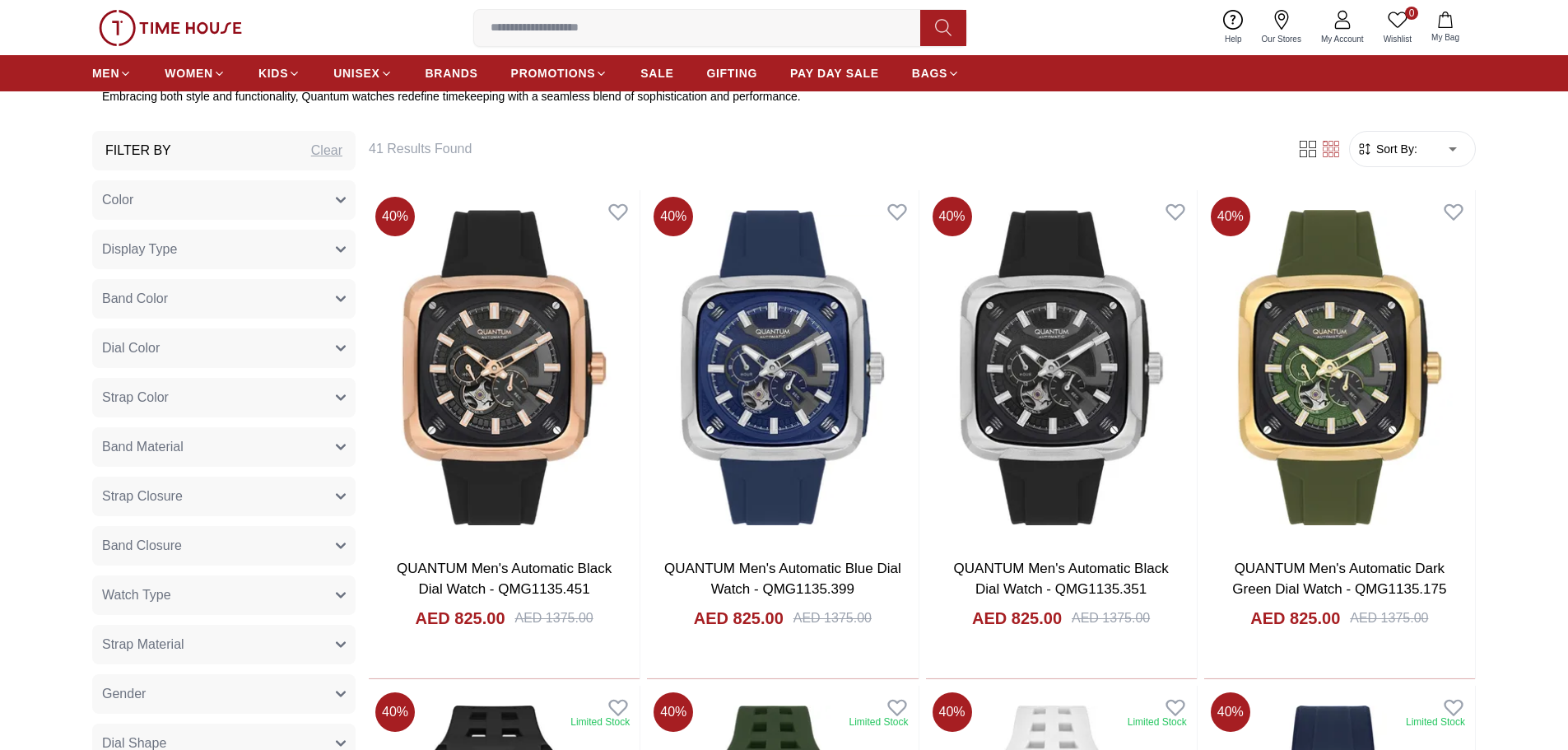
scroll to position [695, 0]
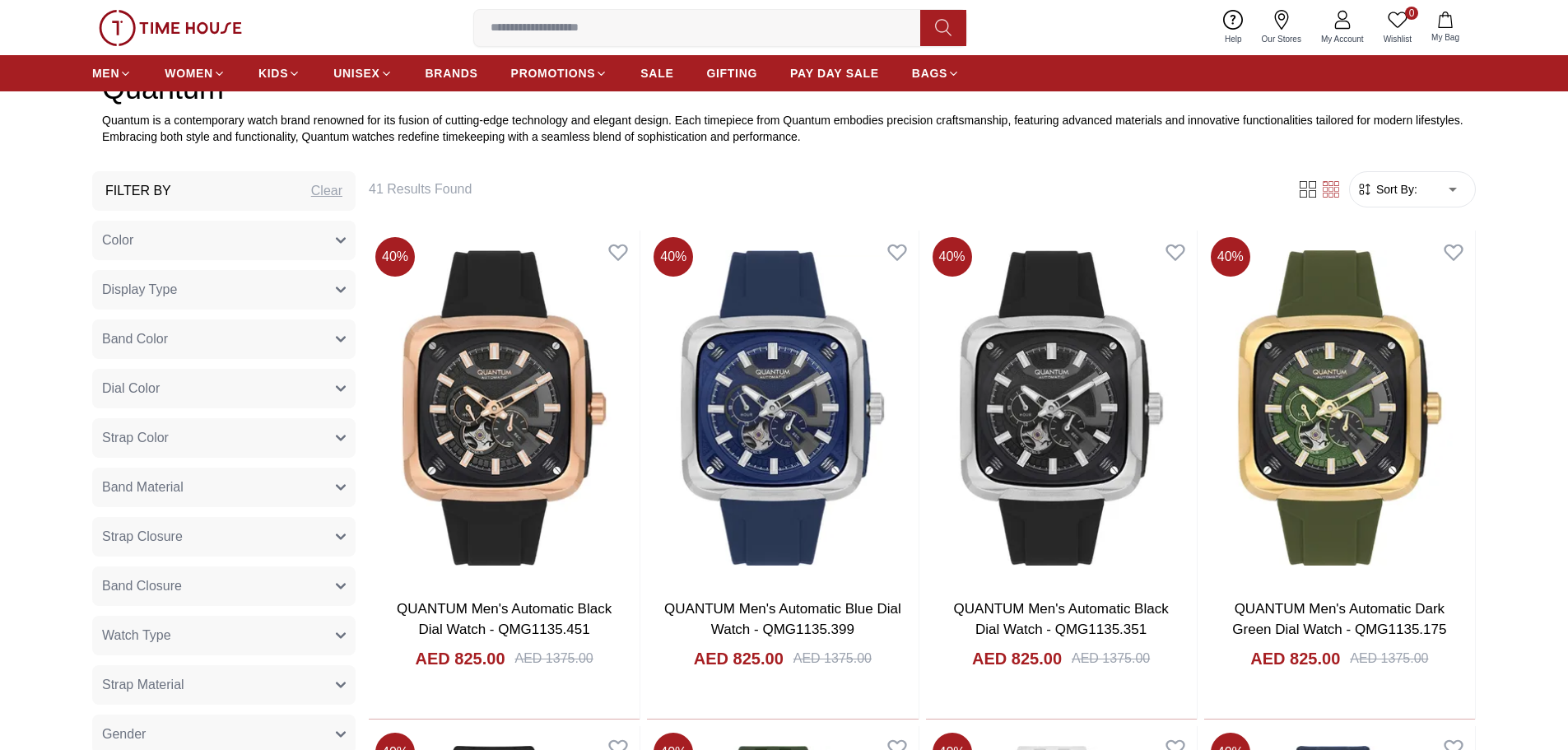
click at [1371, 177] on form "Sort By: ​ ****** ​" at bounding box center [1412, 189] width 126 height 36
click at [1372, 186] on icon "button" at bounding box center [1364, 189] width 16 height 16
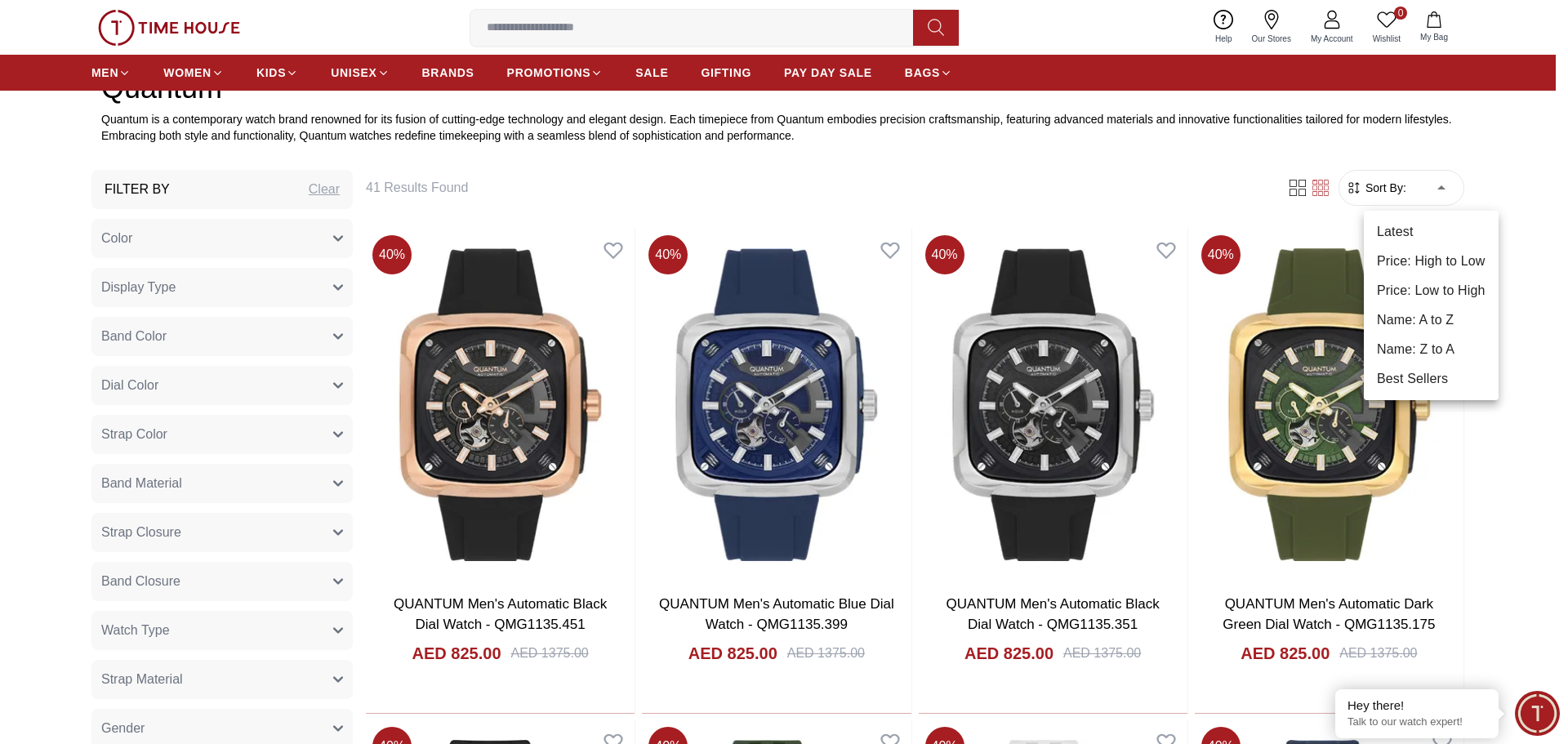
click at [1425, 283] on li "Price: Low to High" at bounding box center [1431, 290] width 134 height 29
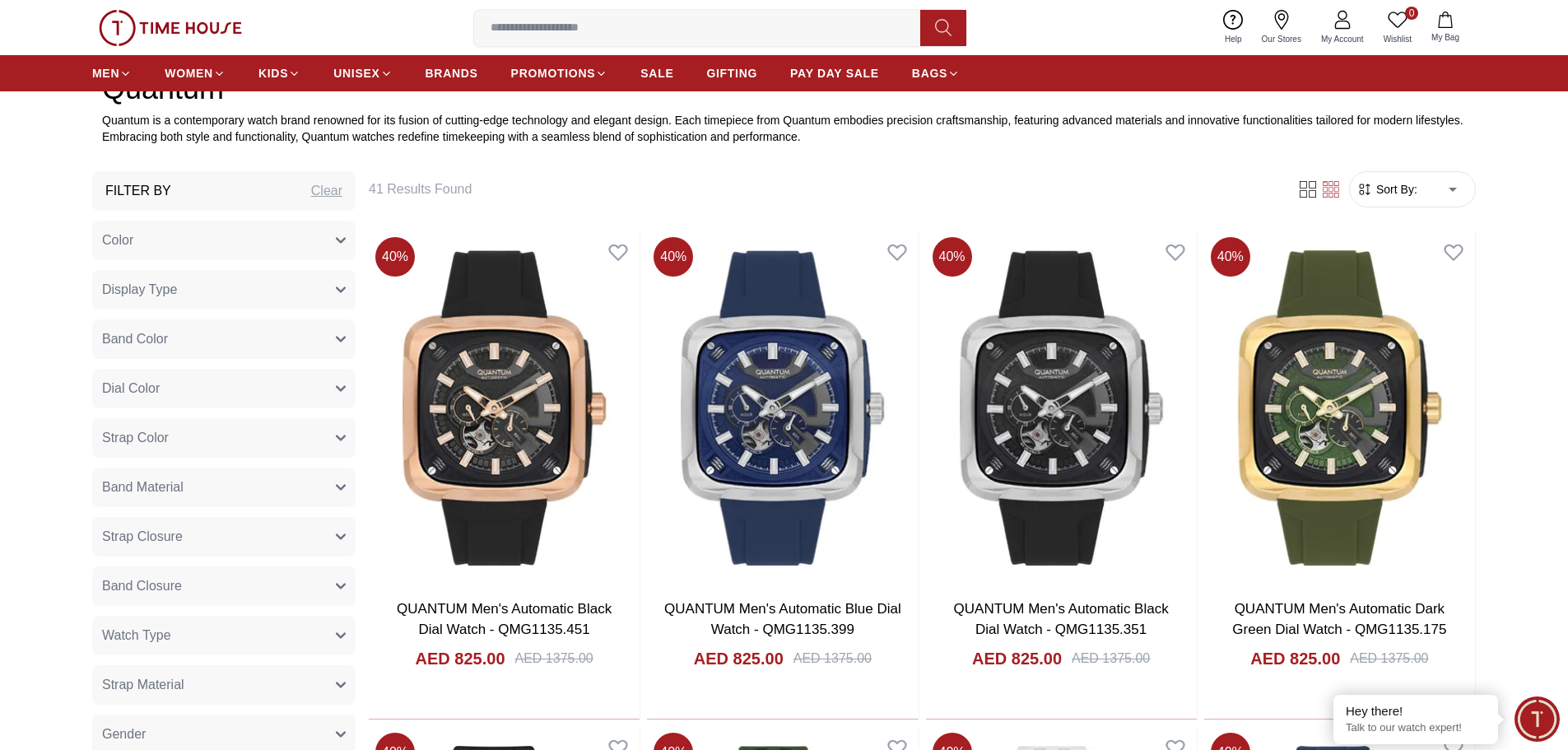
type input "*"
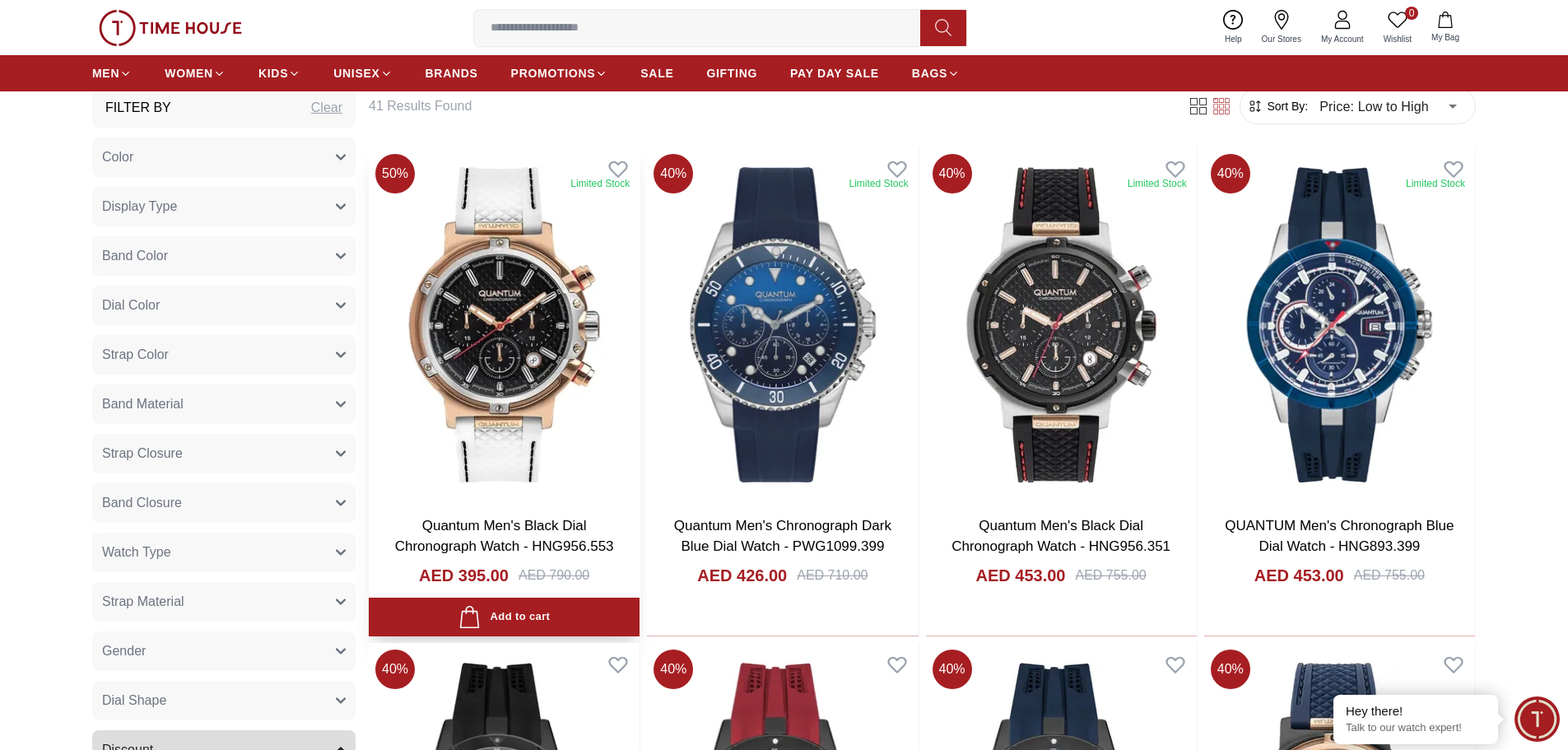
scroll to position [777, 0]
drag, startPoint x: 458, startPoint y: 575, endPoint x: 500, endPoint y: 577, distance: 42.0
click at [500, 577] on h4 "AED 395.00" at bounding box center [464, 577] width 90 height 23
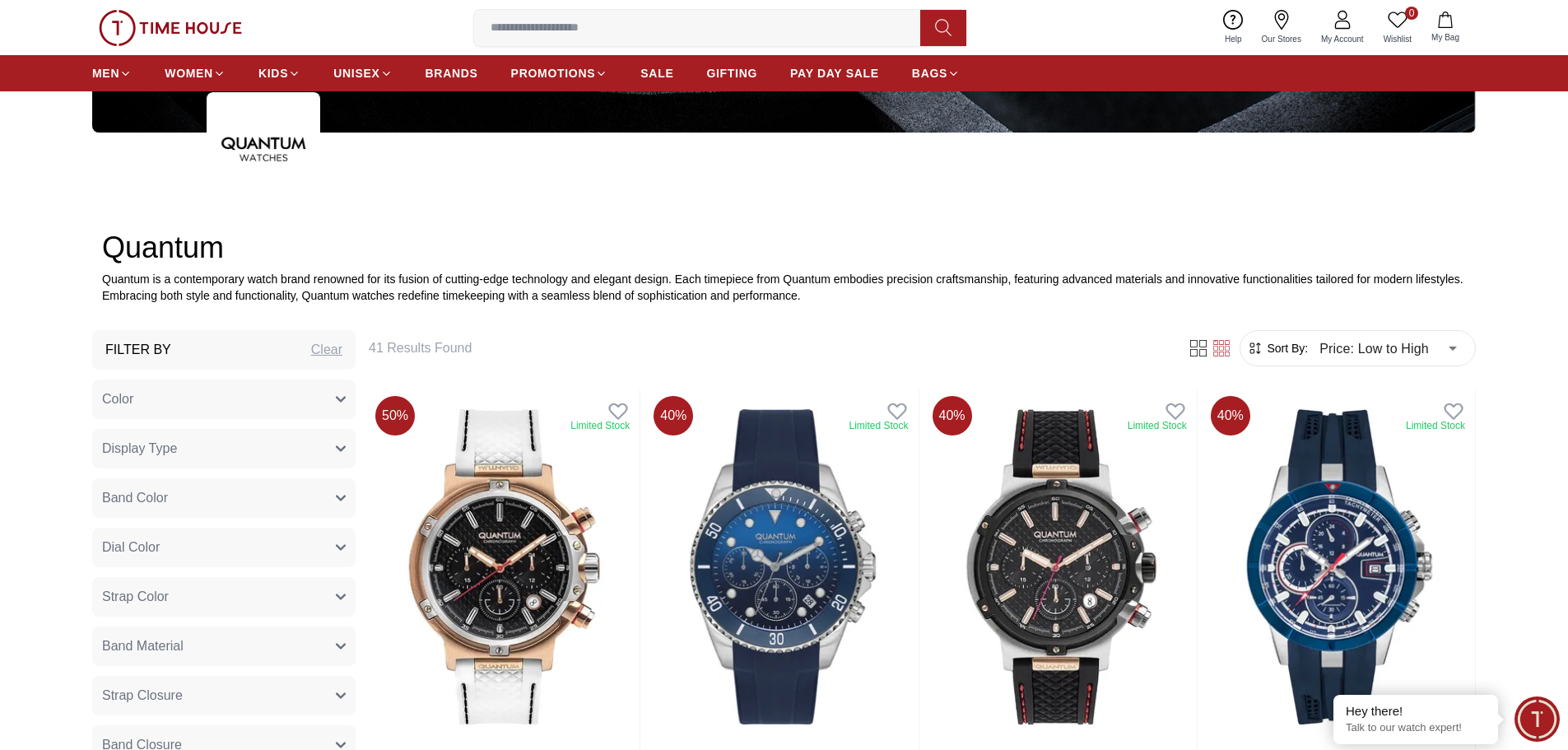
scroll to position [365, 0]
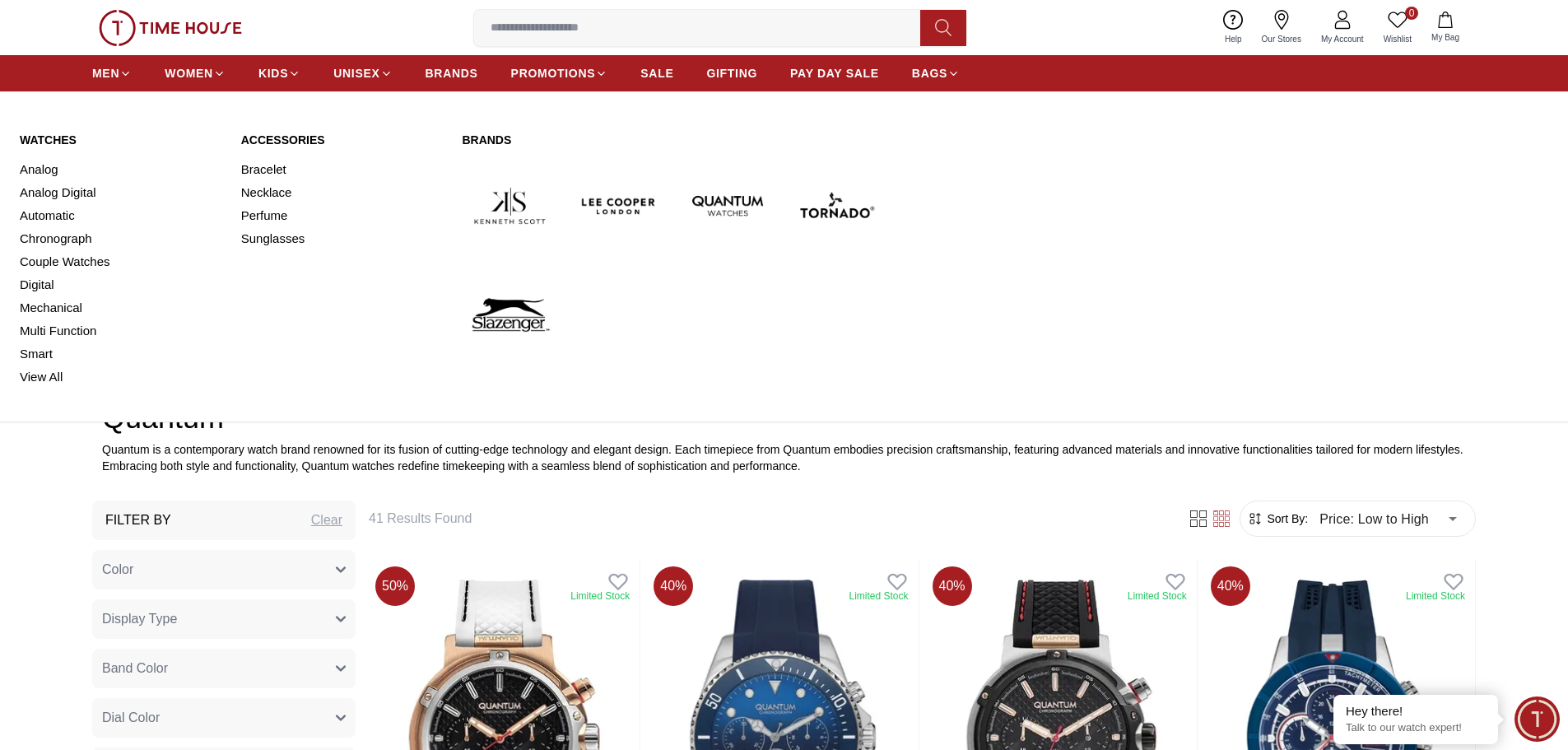
click at [57, 139] on link "Watches" at bounding box center [120, 140] width 202 height 16
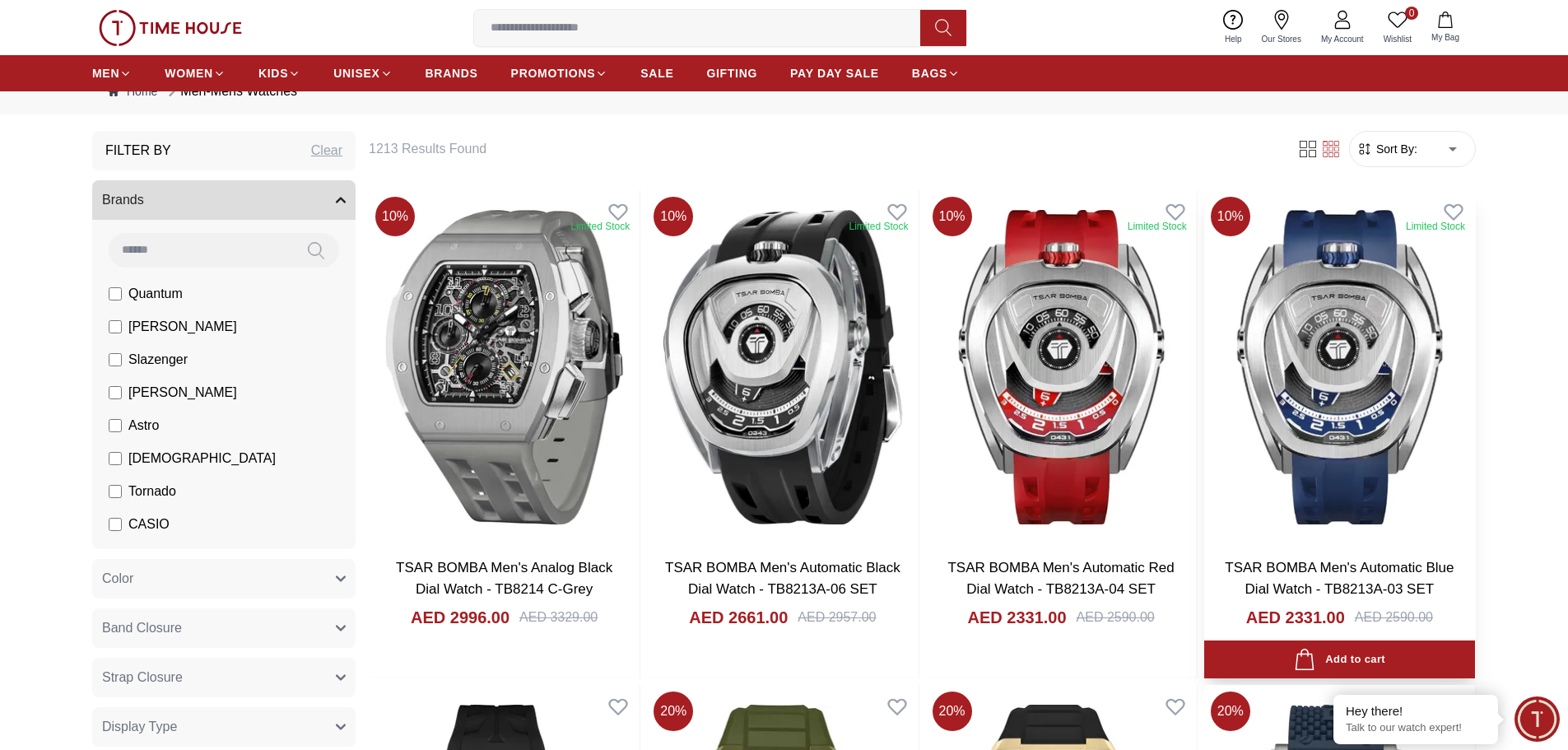
scroll to position [83, 0]
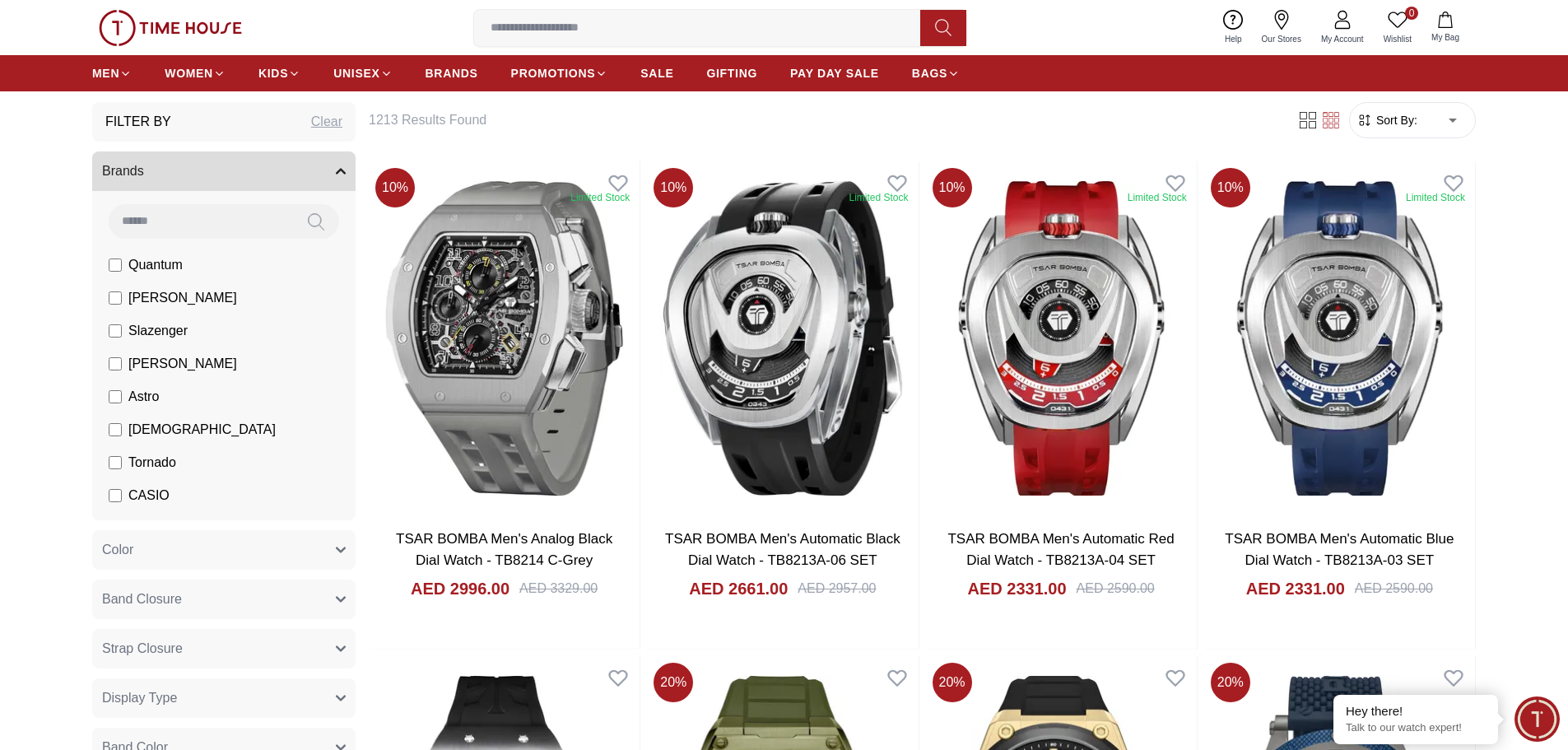
click at [1393, 128] on form "Sort By: ​ ****** ​" at bounding box center [1412, 120] width 126 height 36
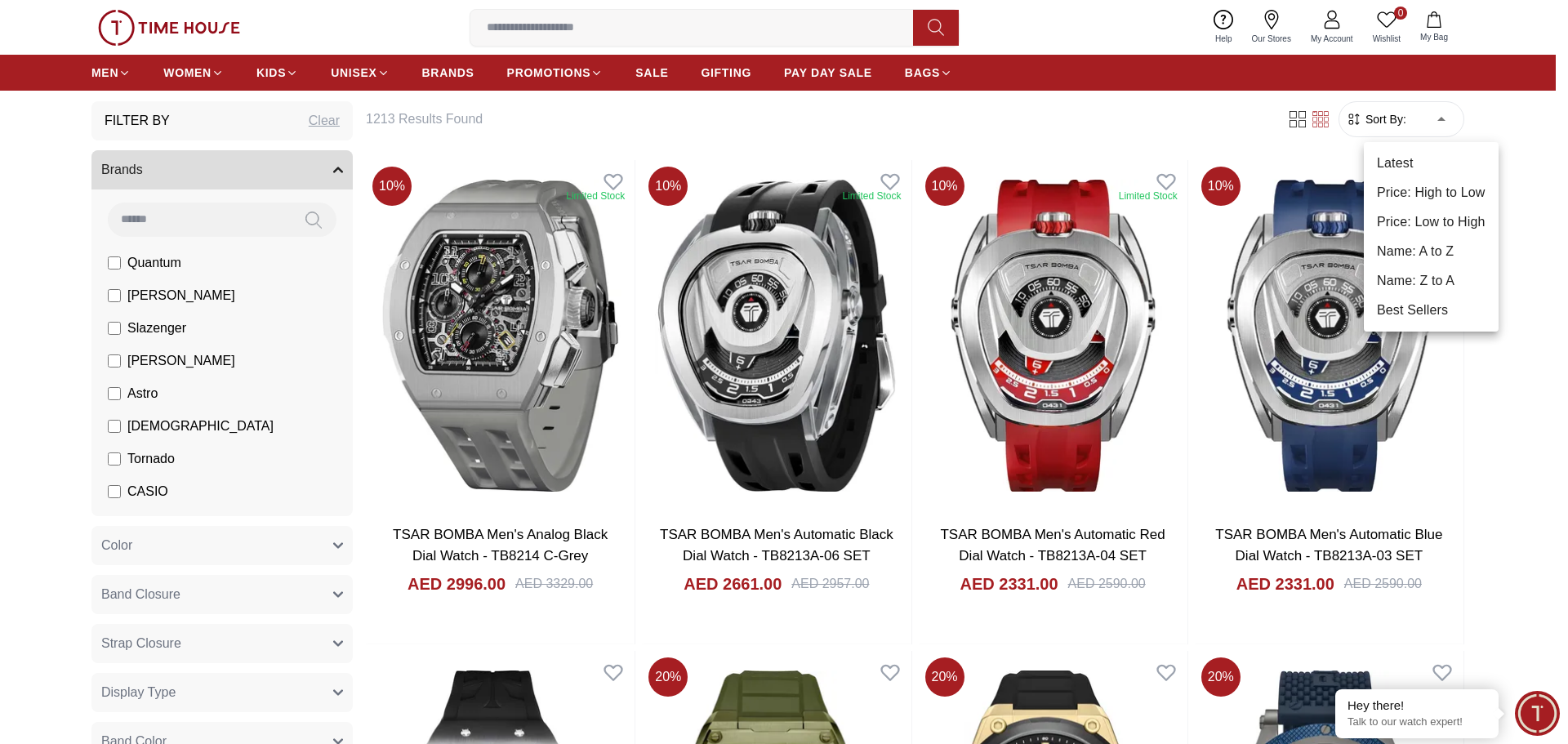
click at [1424, 219] on li "Price: Low to High" at bounding box center [1431, 222] width 134 height 29
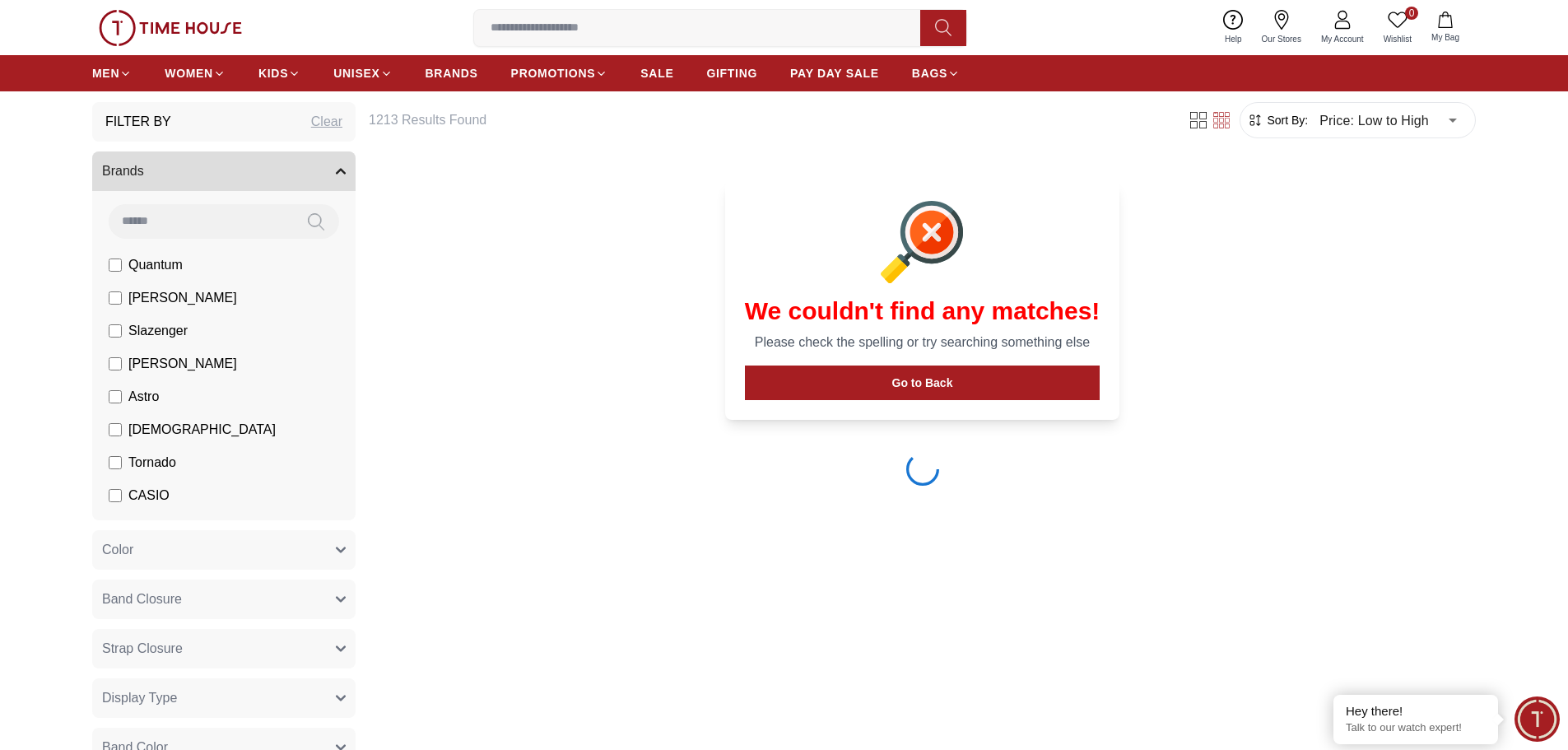
type input "*"
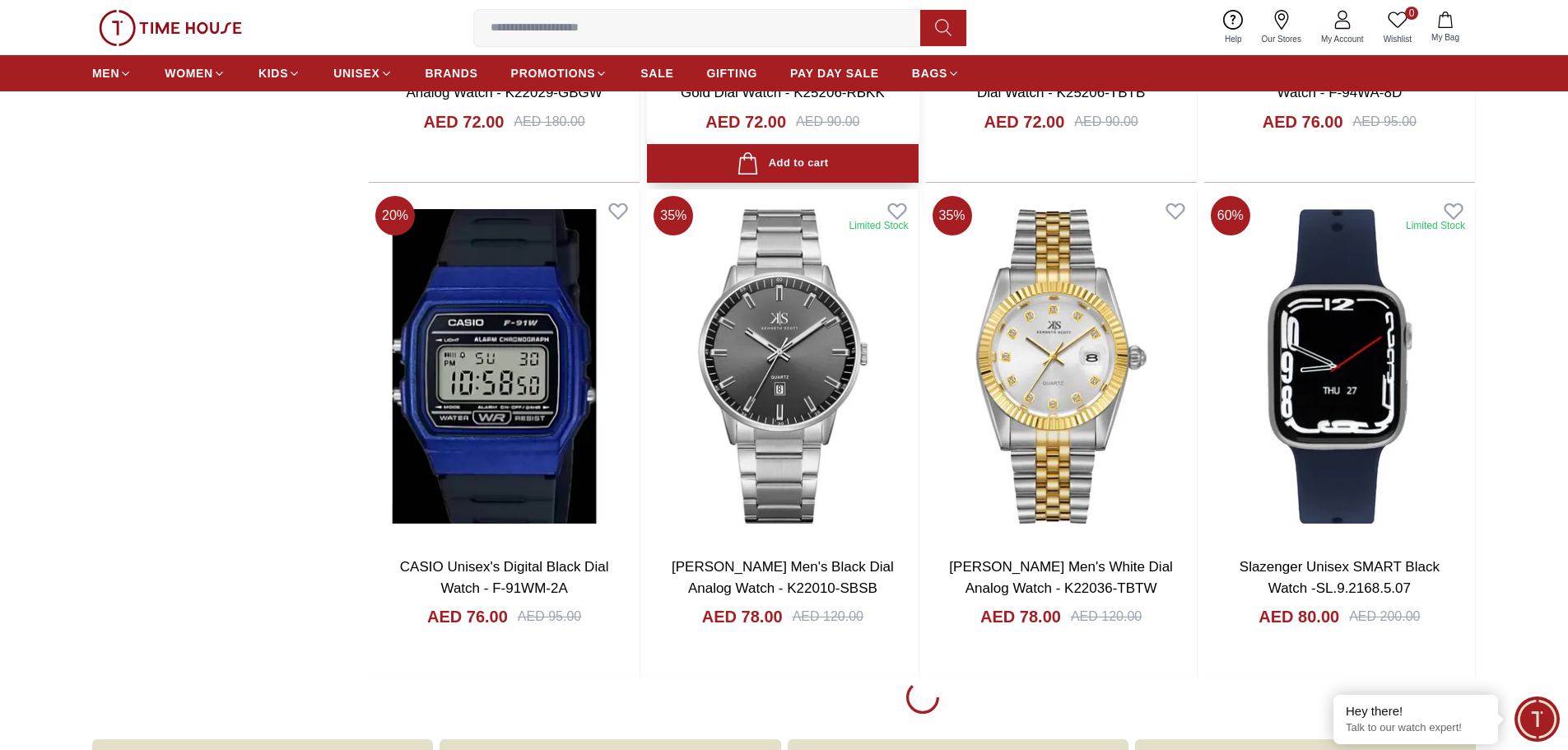
scroll to position [2058, 0]
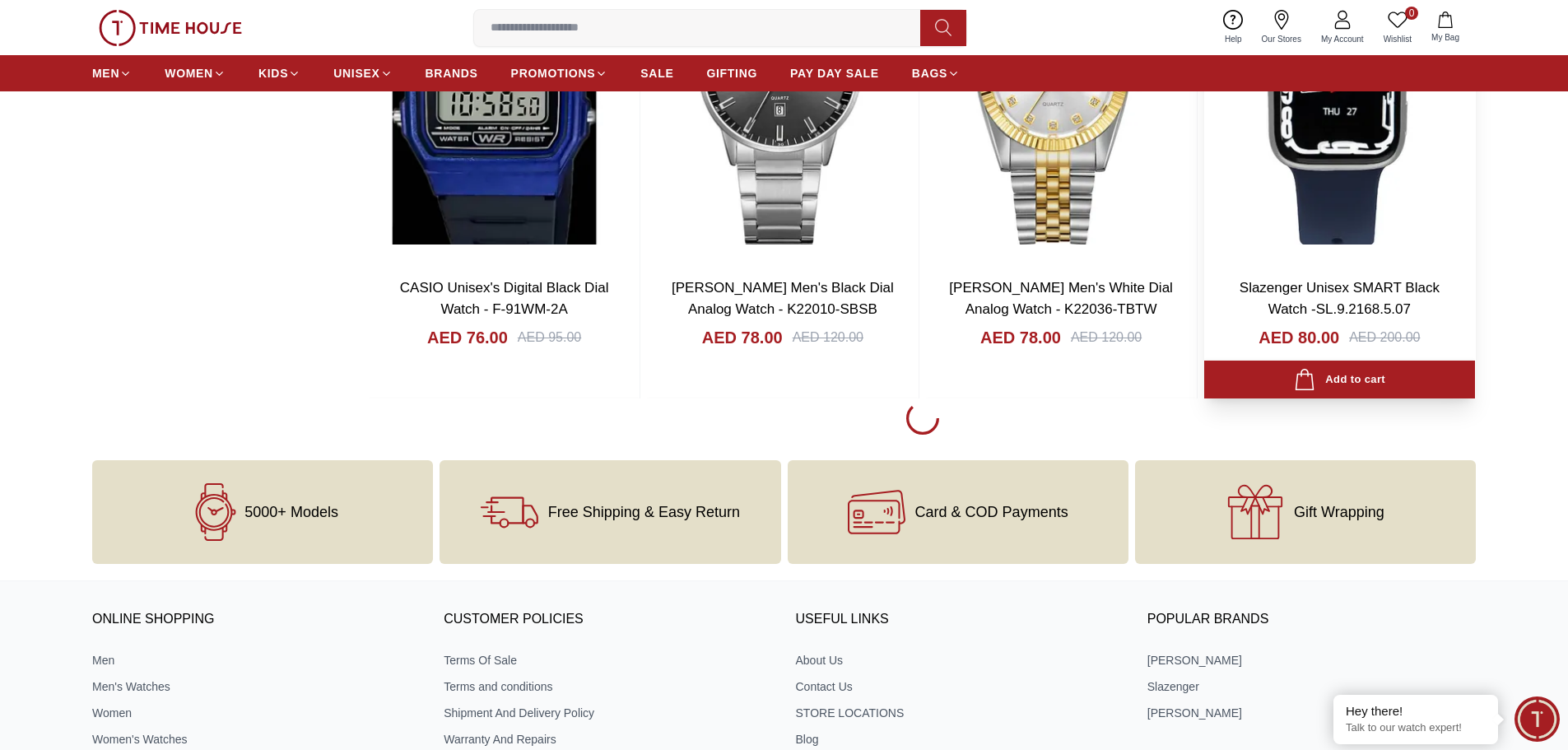
scroll to position [2387, 0]
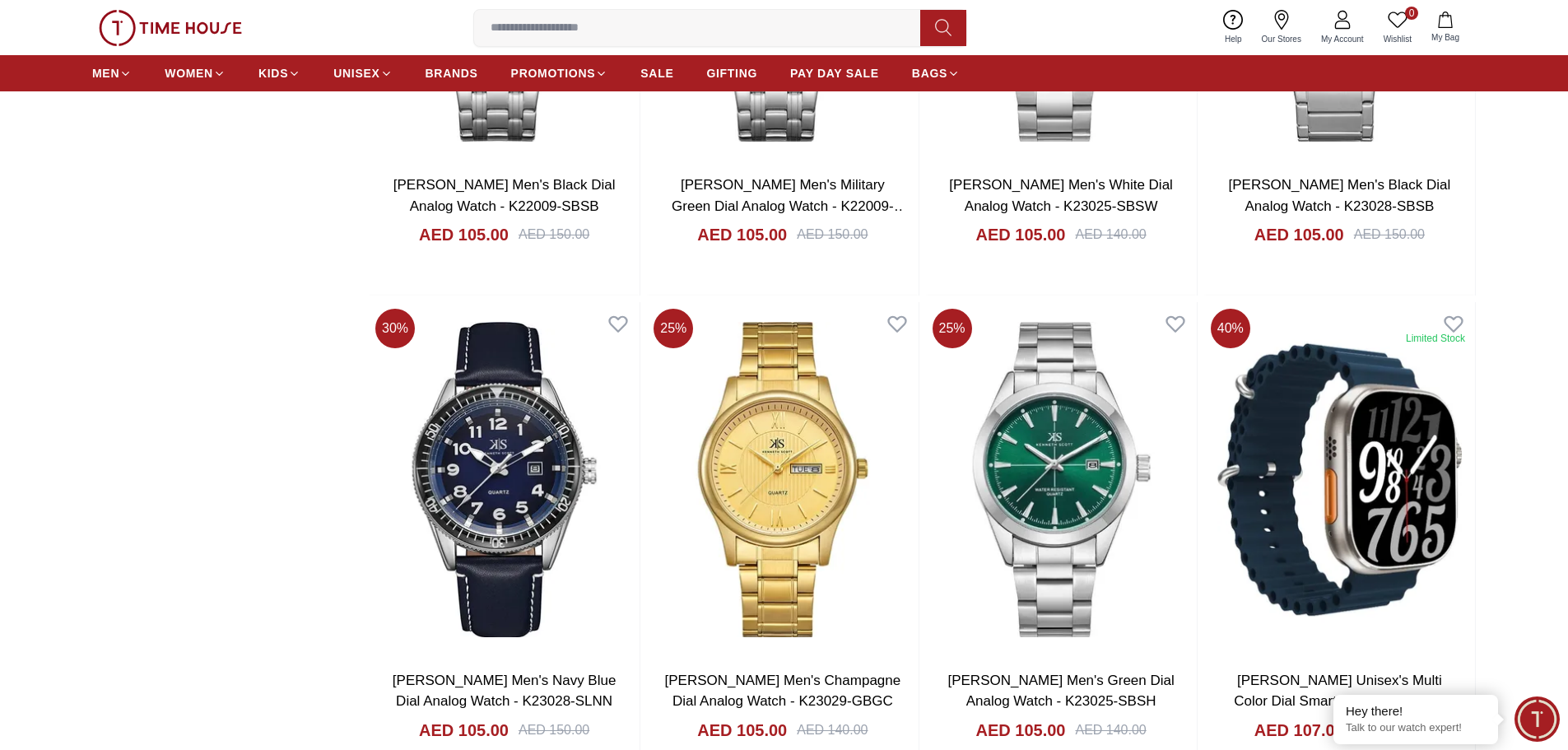
scroll to position [6999, 0]
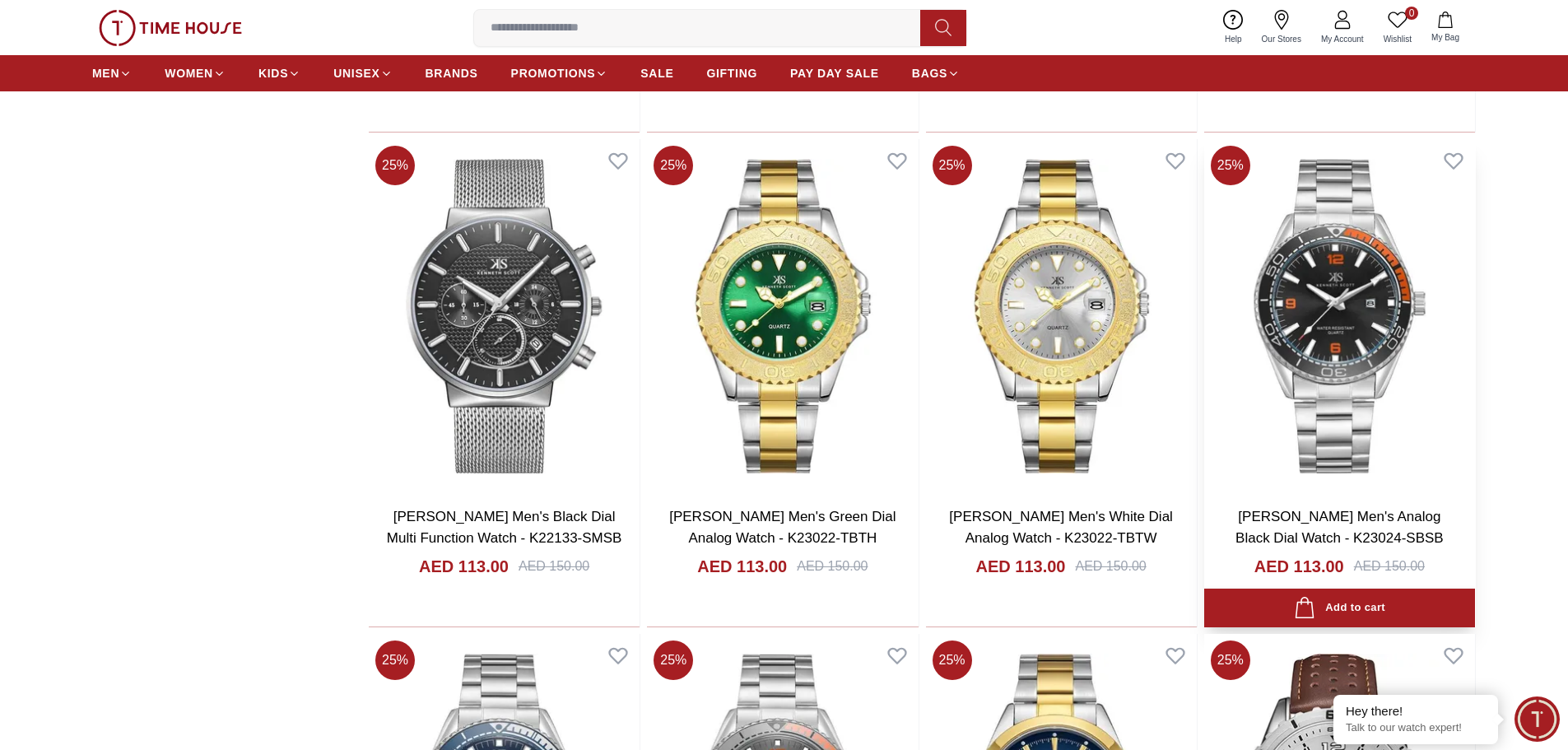
scroll to position [9752, 0]
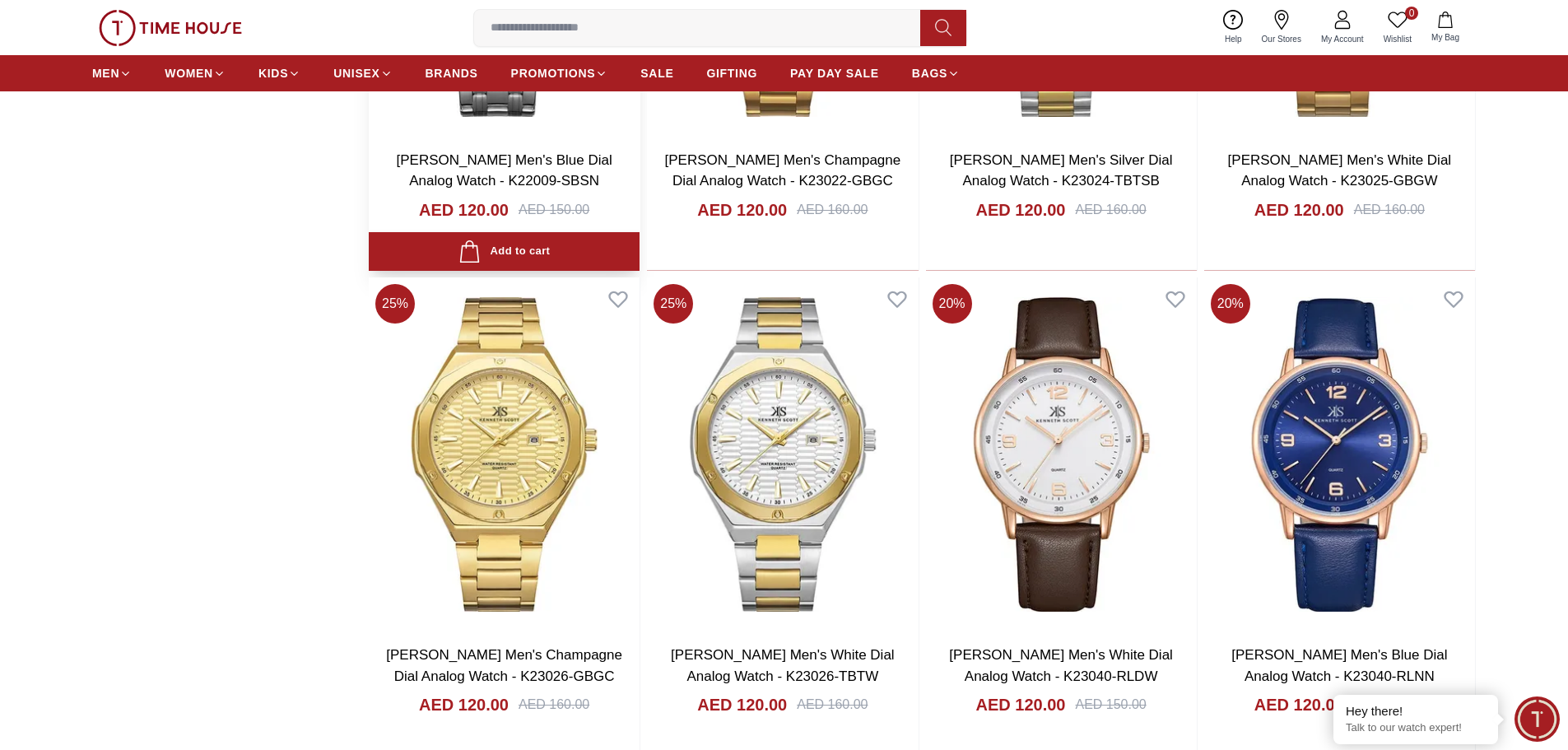
scroll to position [11646, 0]
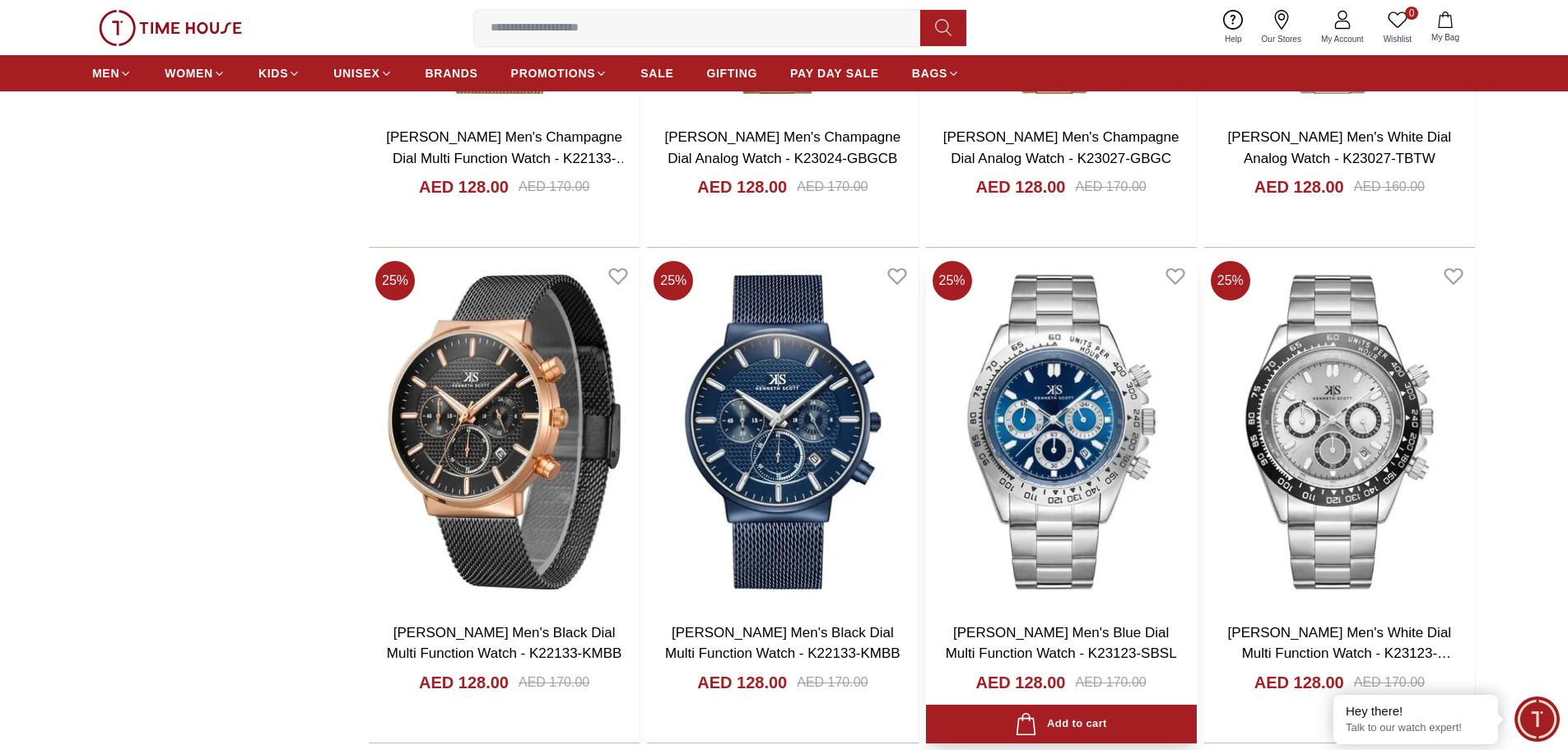
scroll to position [15033, 0]
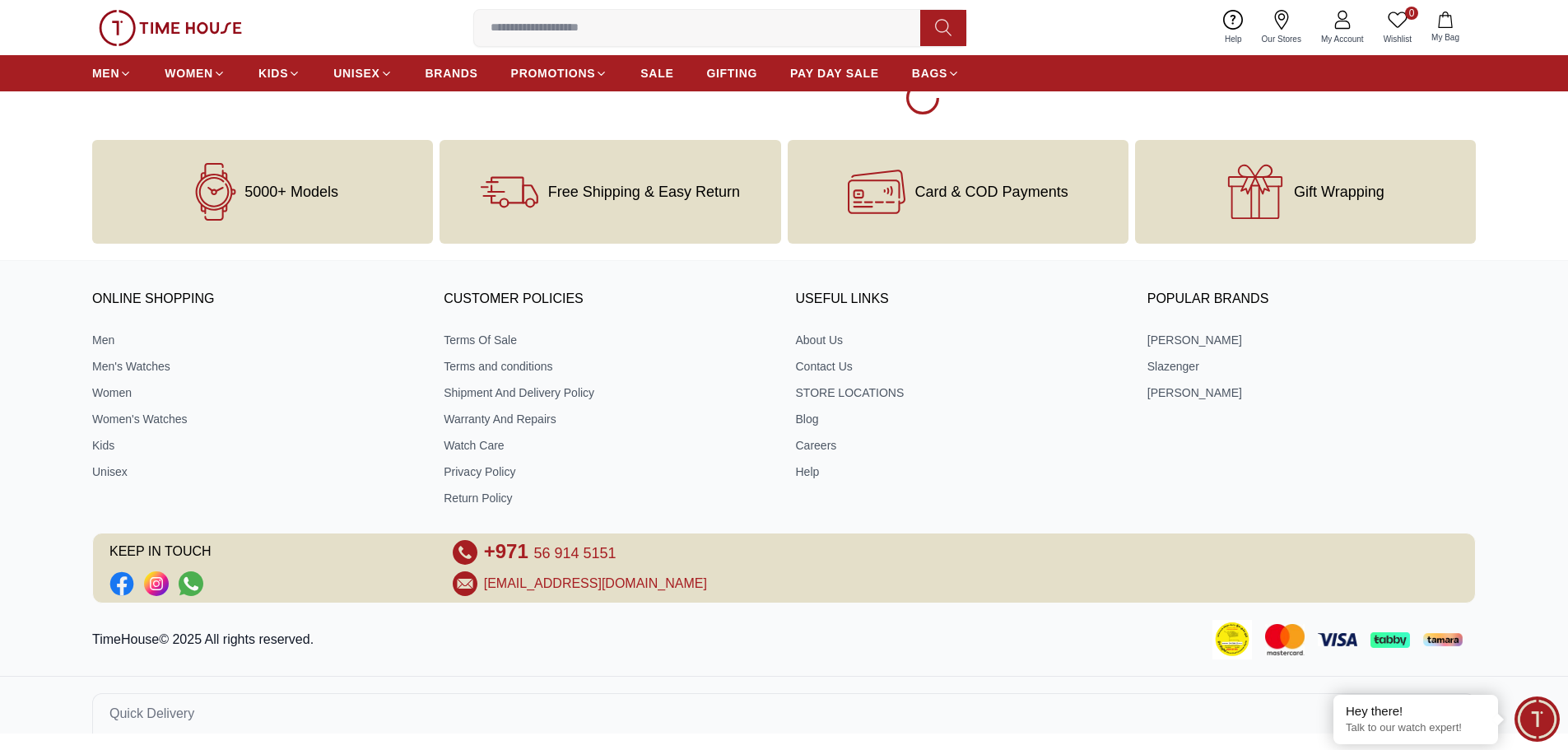
scroll to position [19955, 0]
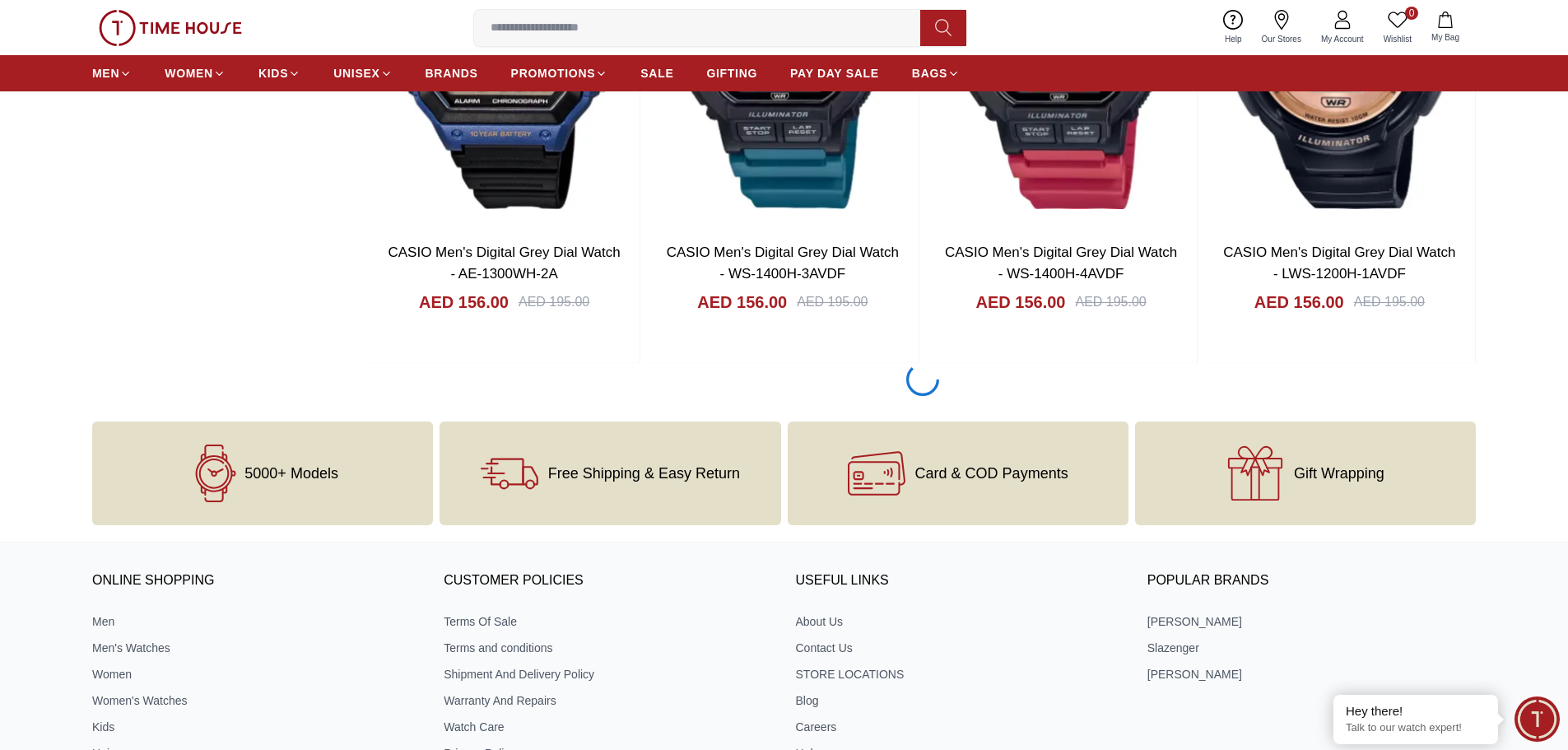
scroll to position [21967, 0]
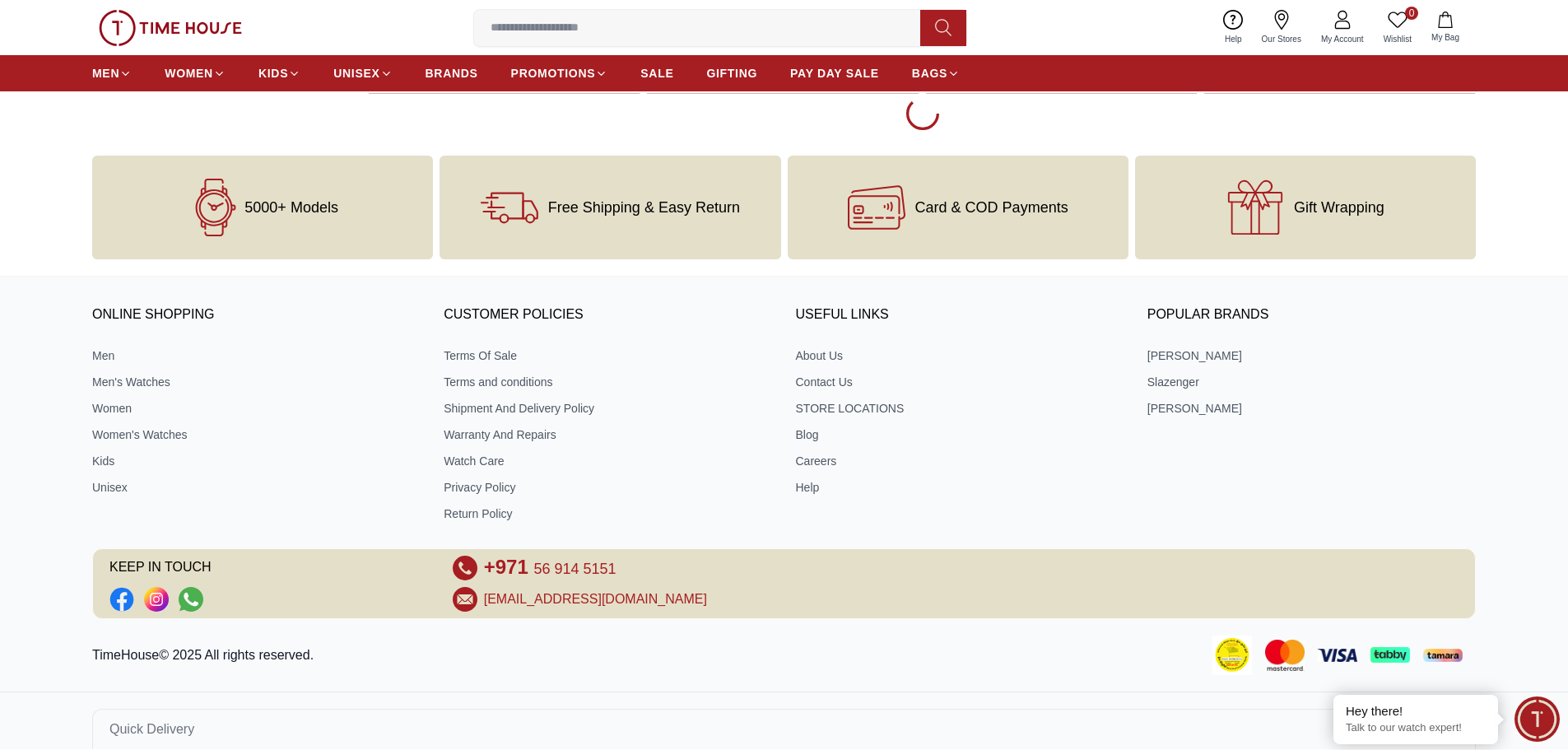
scroll to position [27400, 0]
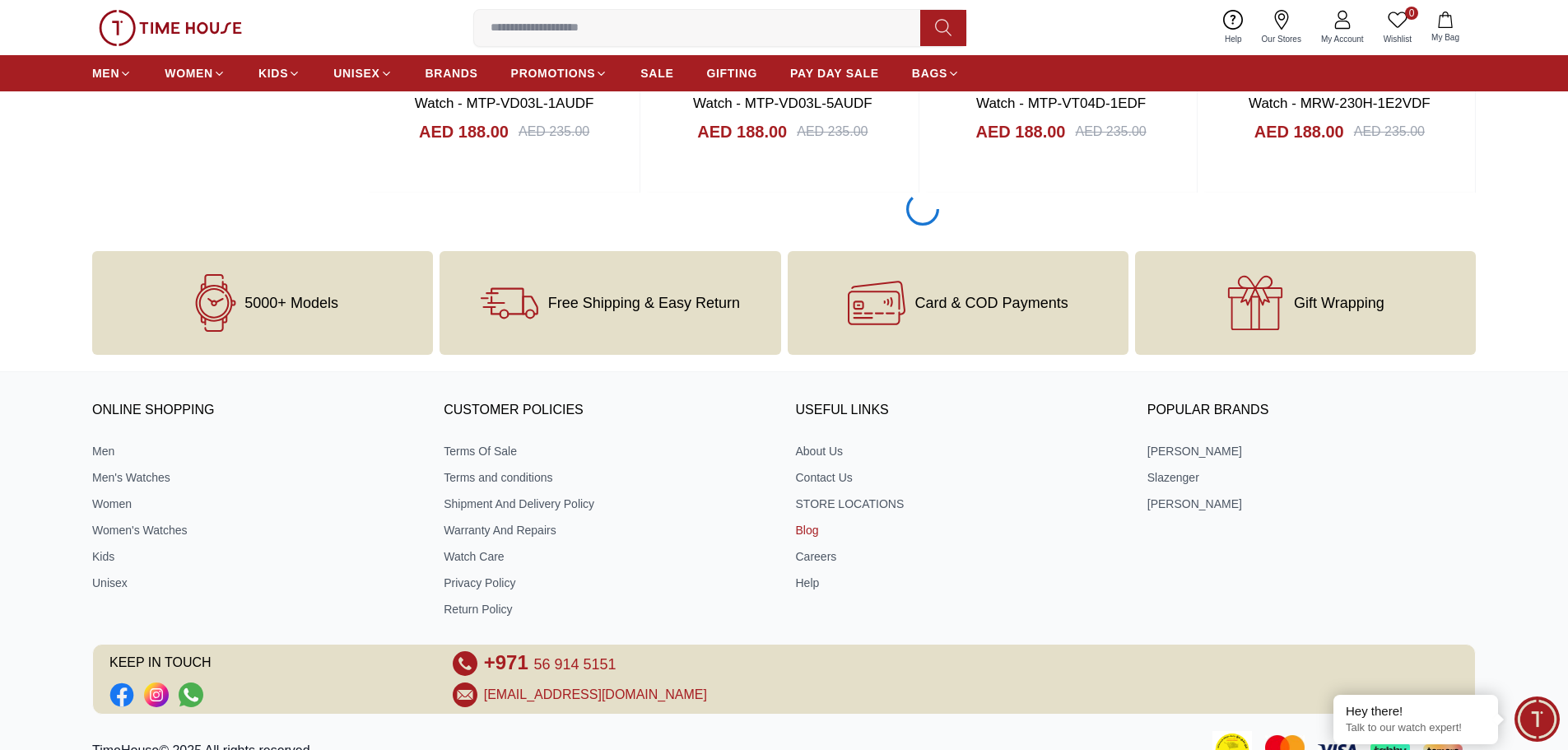
scroll to position [29806, 0]
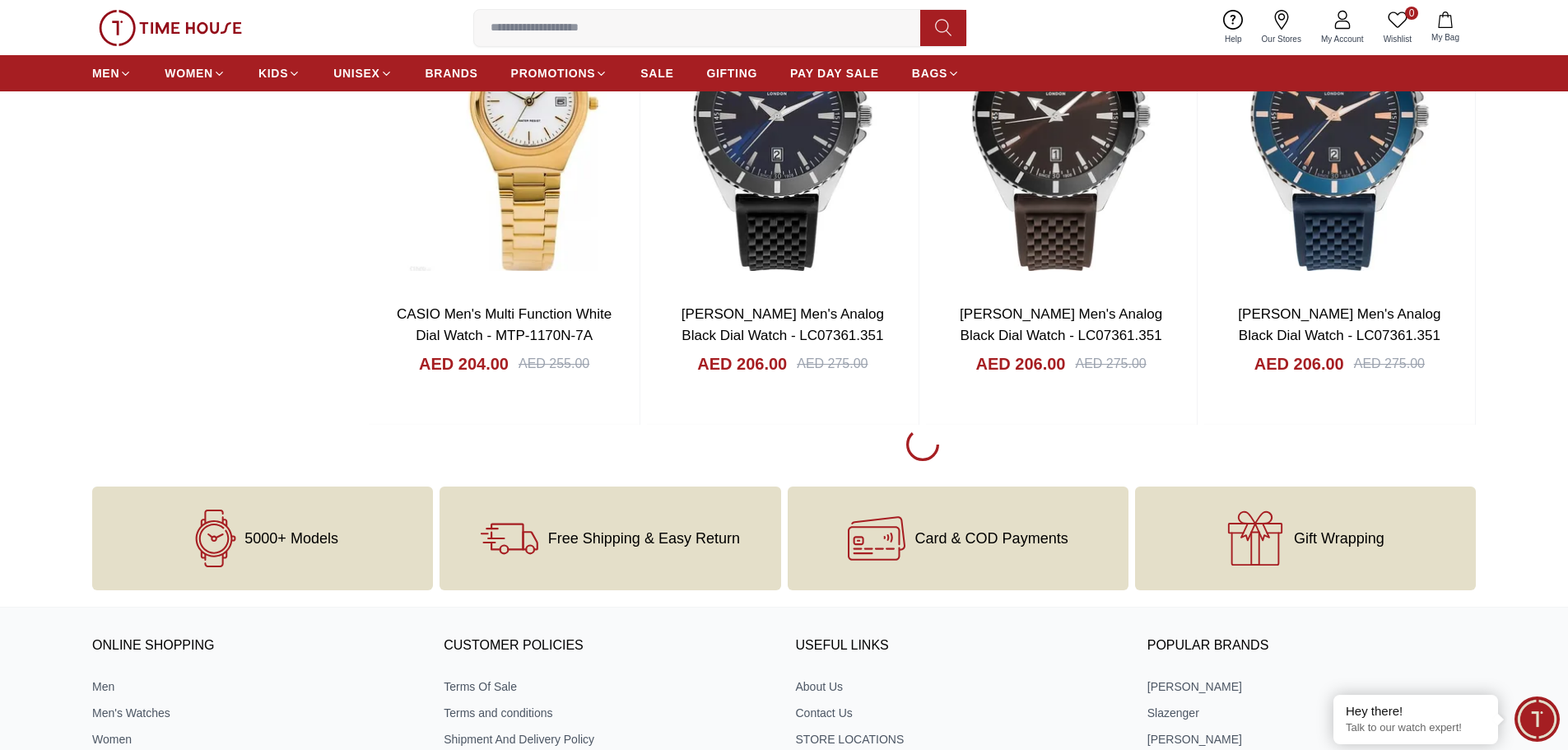
scroll to position [31452, 0]
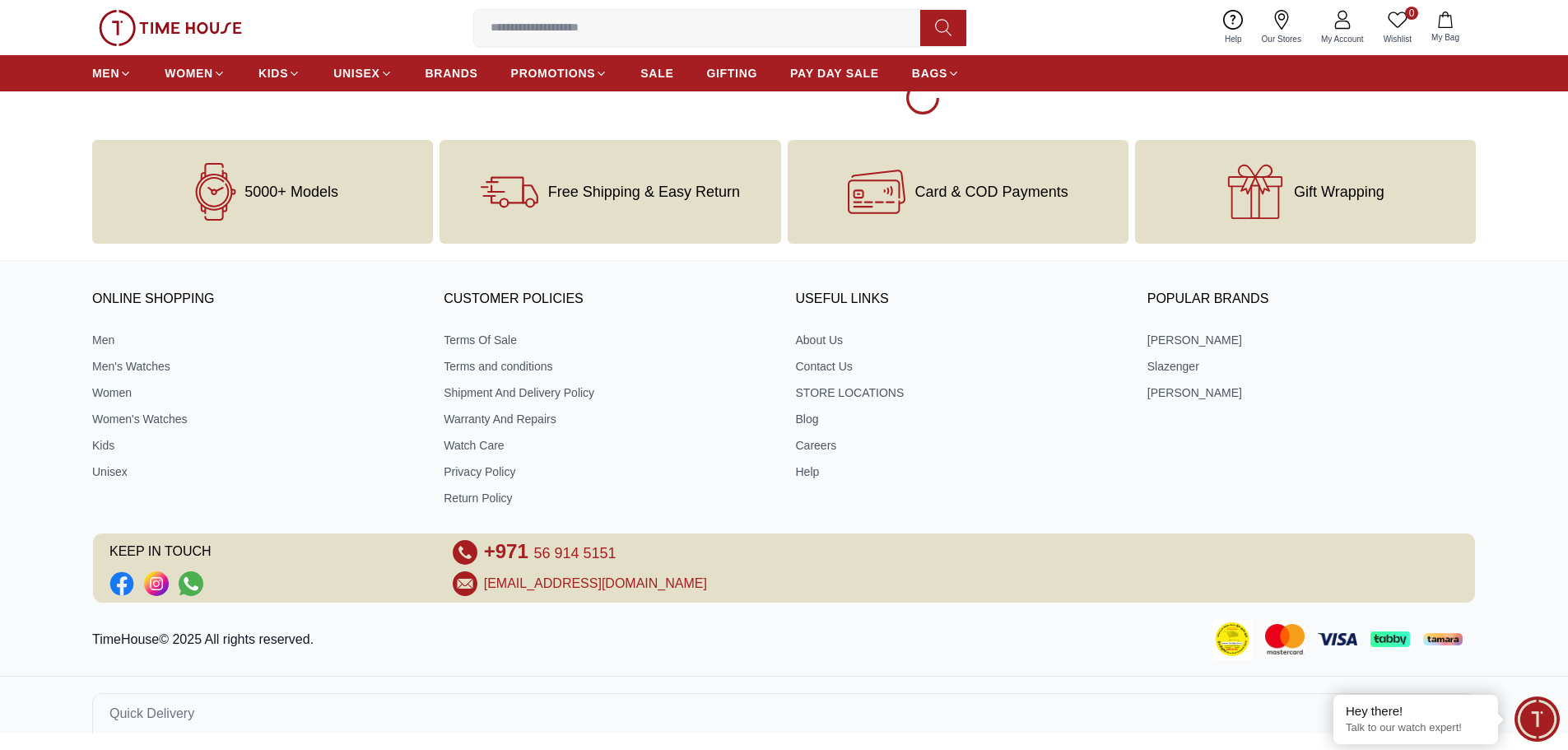
scroll to position [34473, 0]
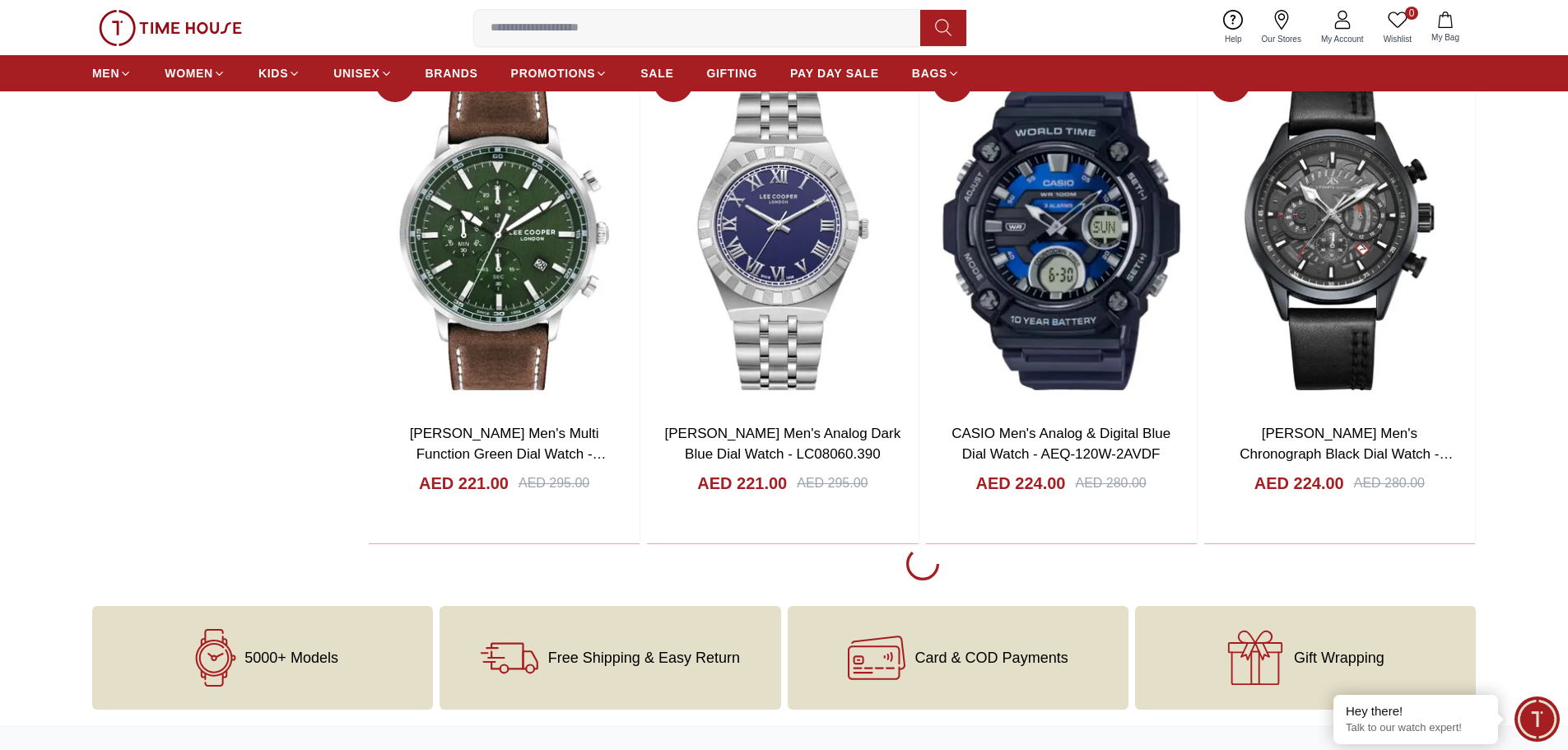
scroll to position [36652, 0]
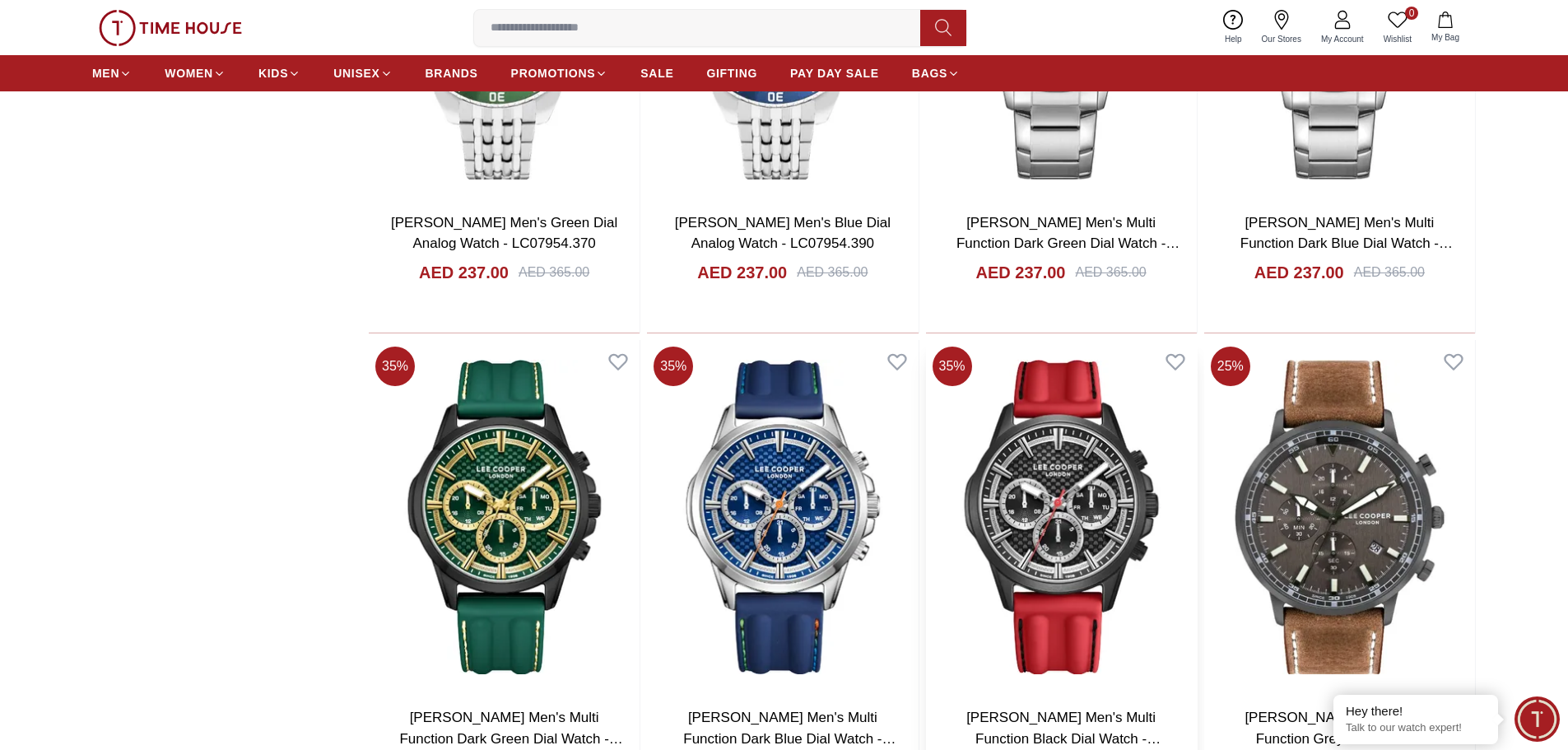
scroll to position [39409, 0]
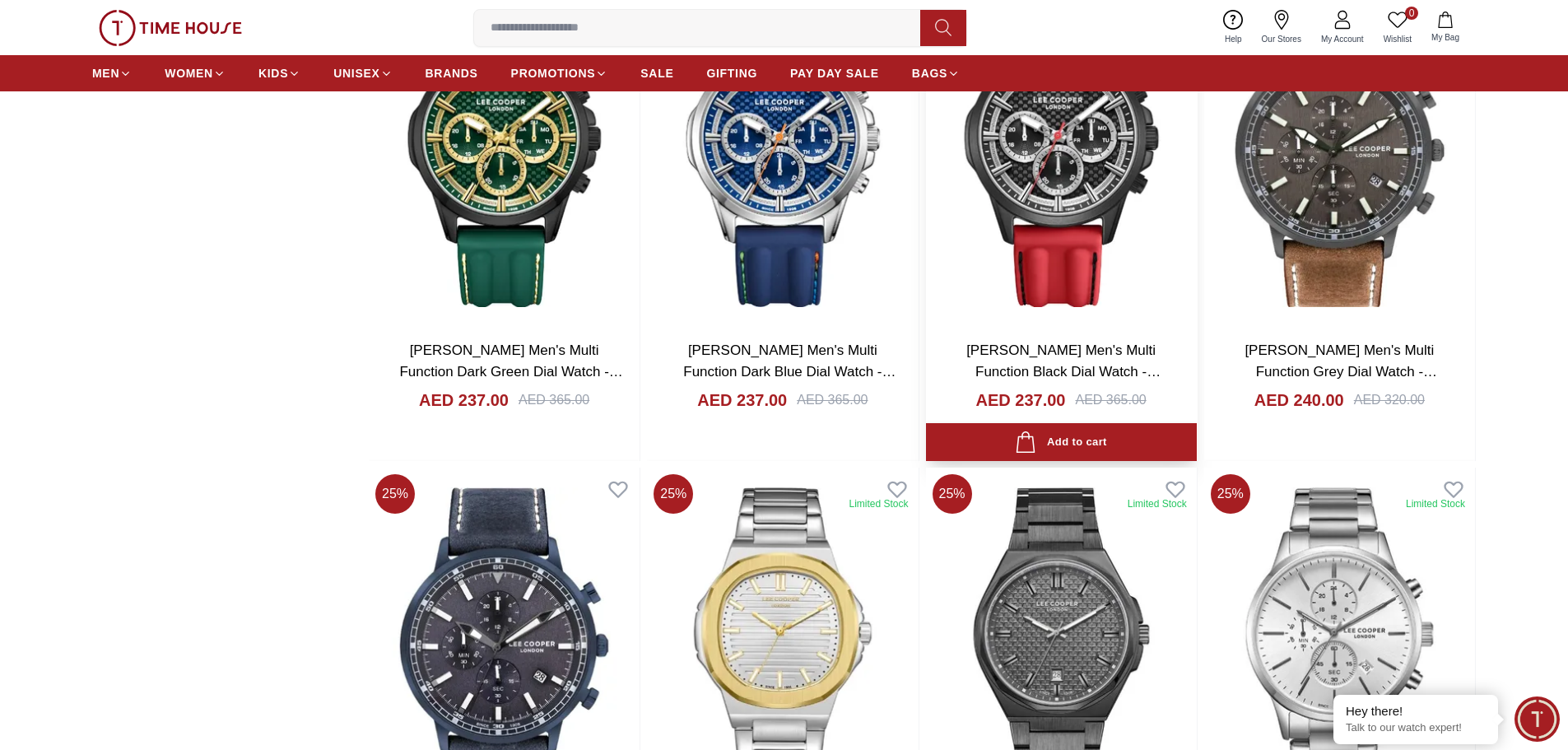
scroll to position [39048, 0]
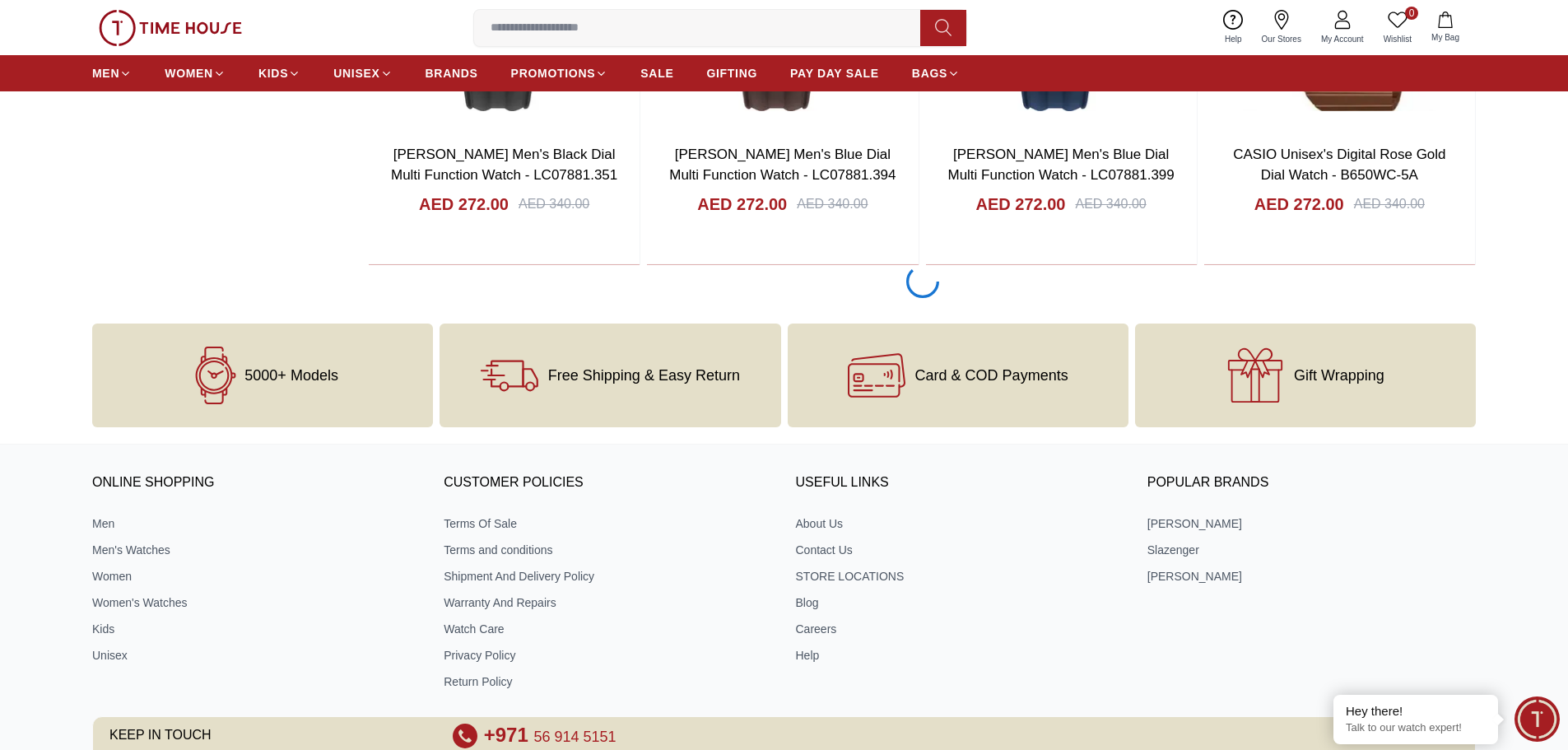
scroll to position [44289, 0]
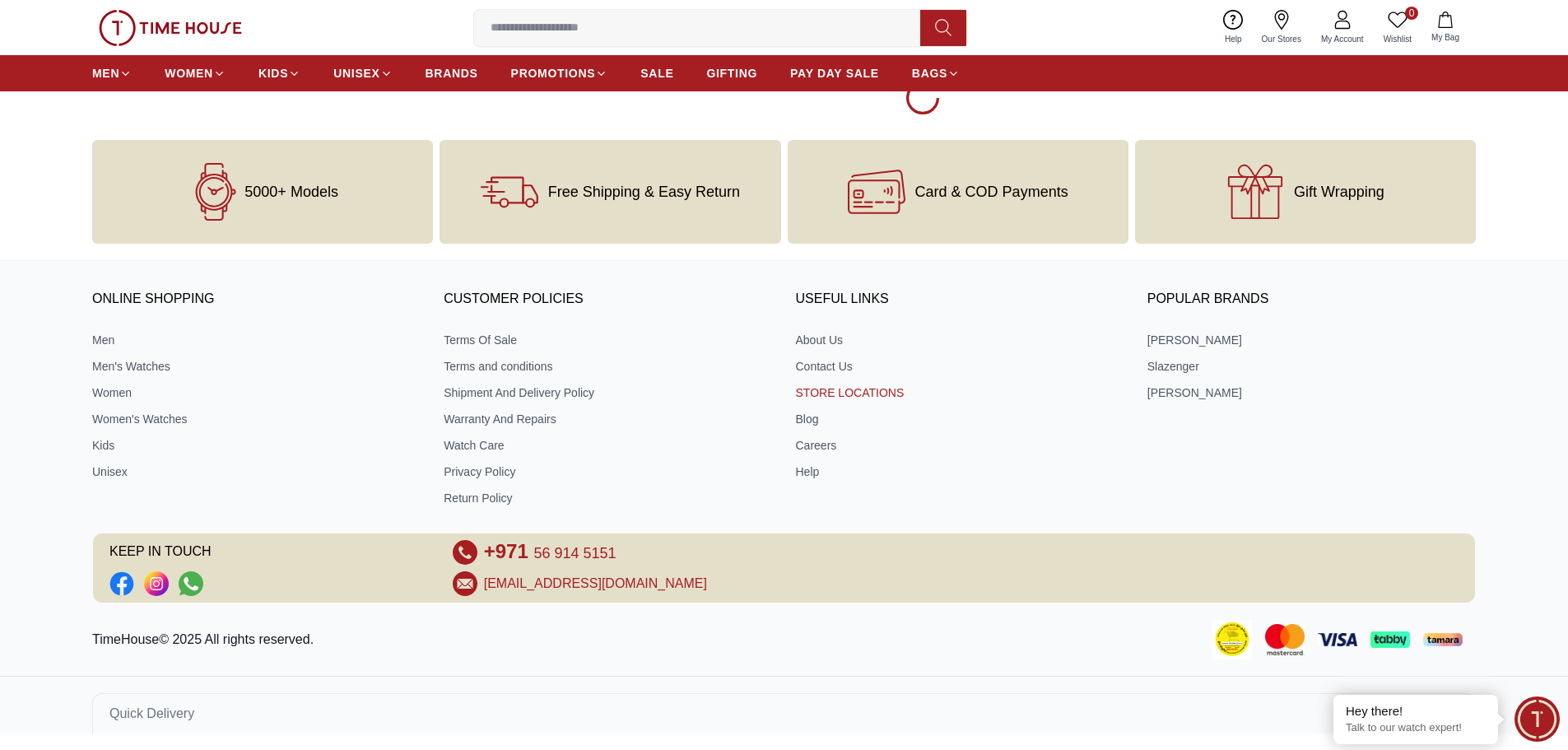
scroll to position [47007, 0]
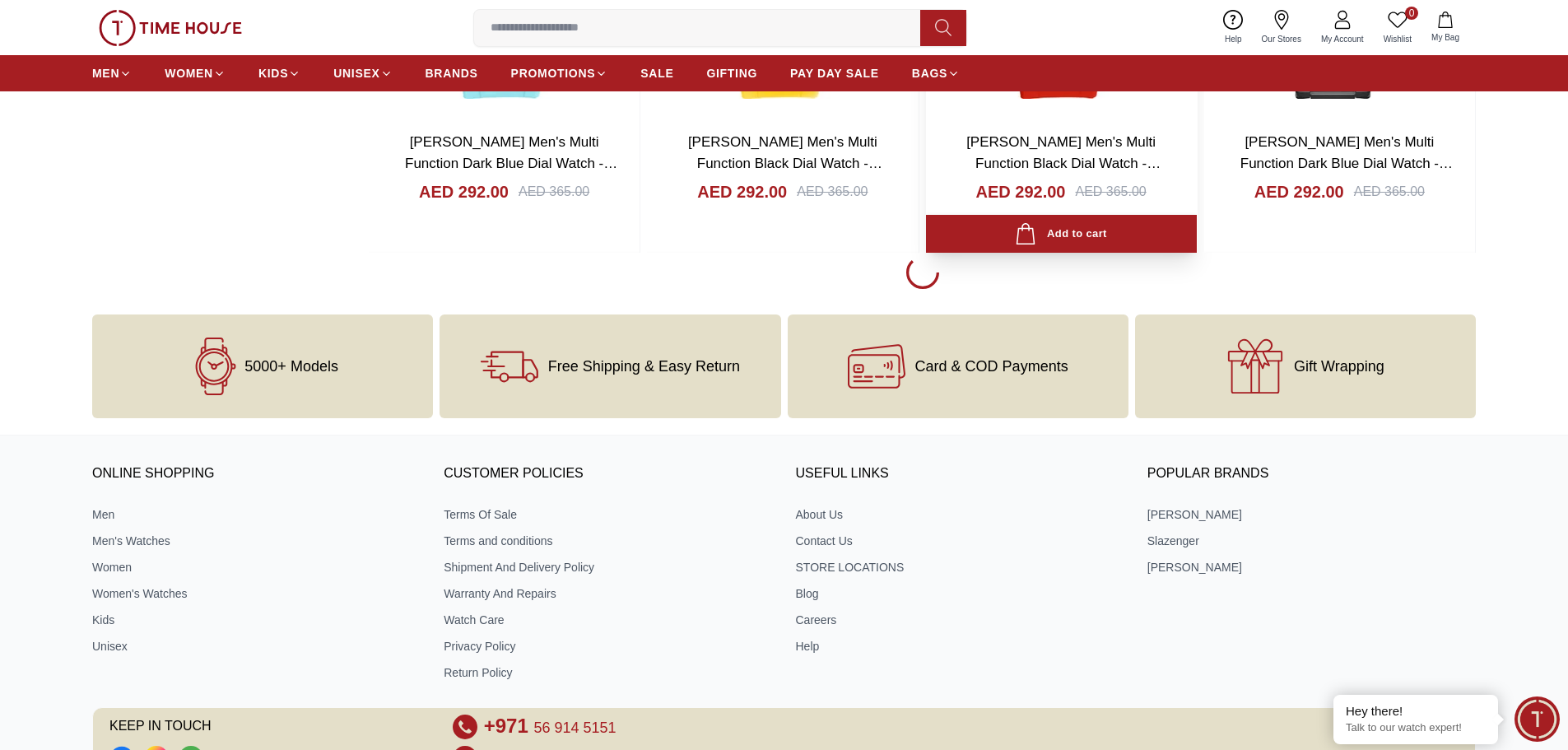
scroll to position [49522, 0]
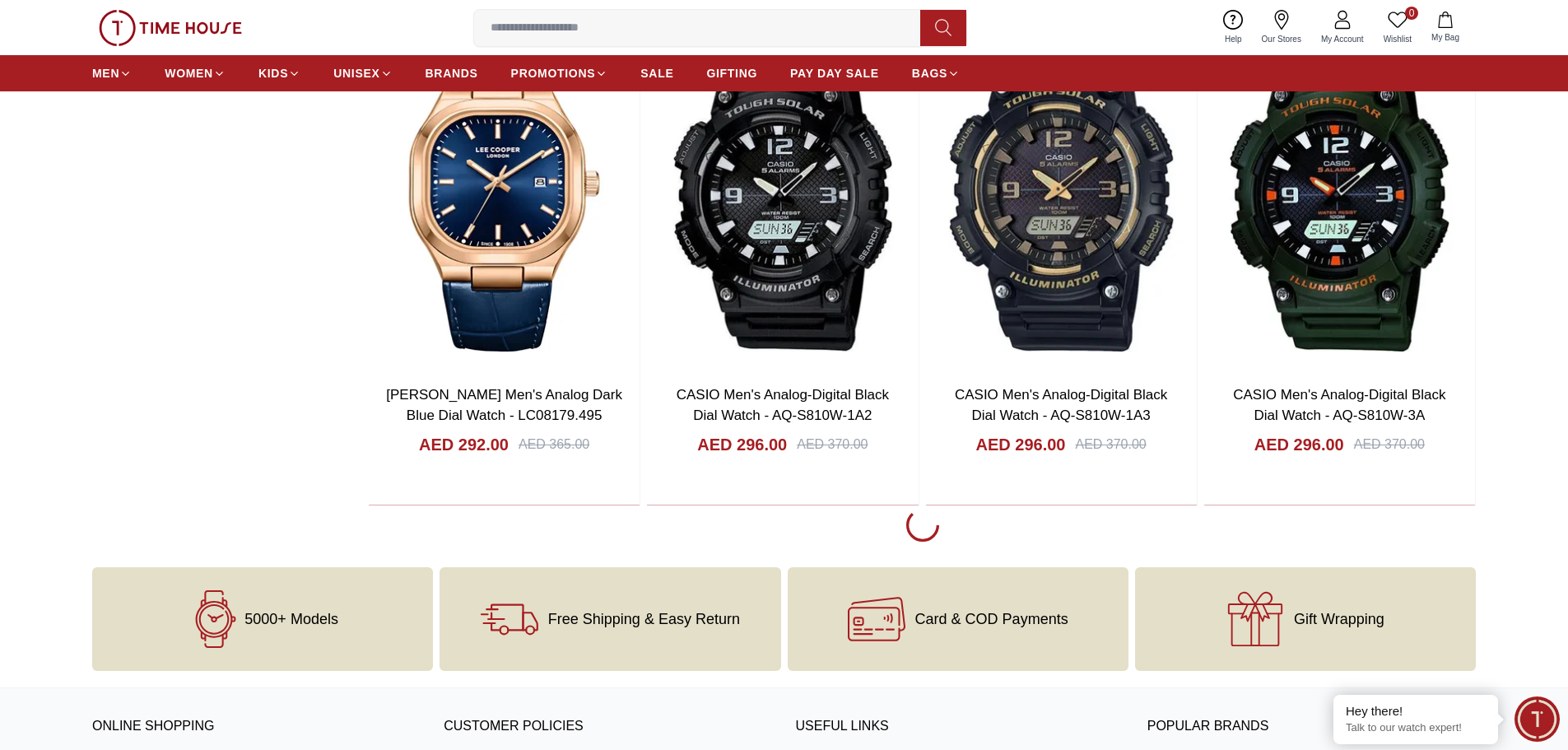
scroll to position [52173, 0]
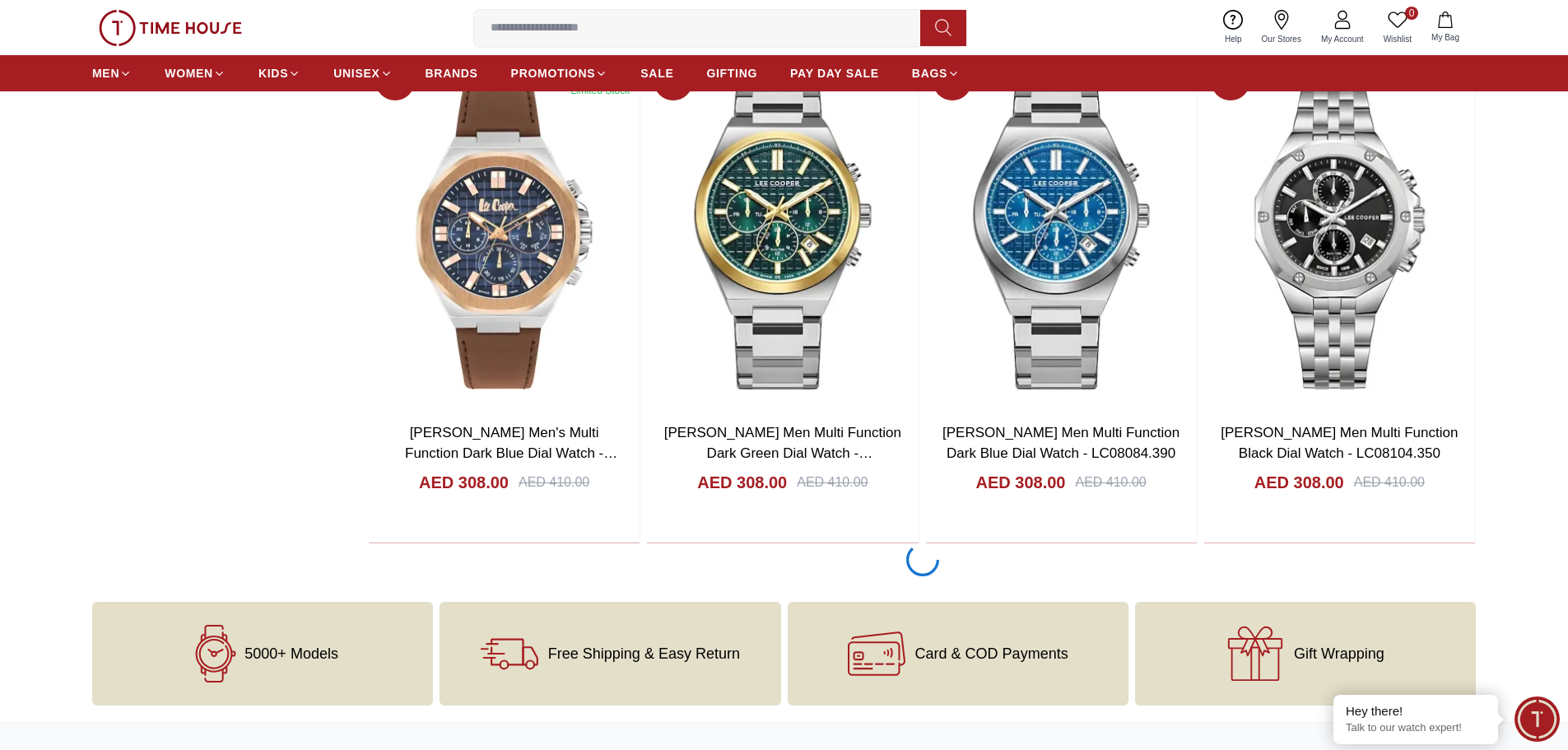
scroll to position [53901, 0]
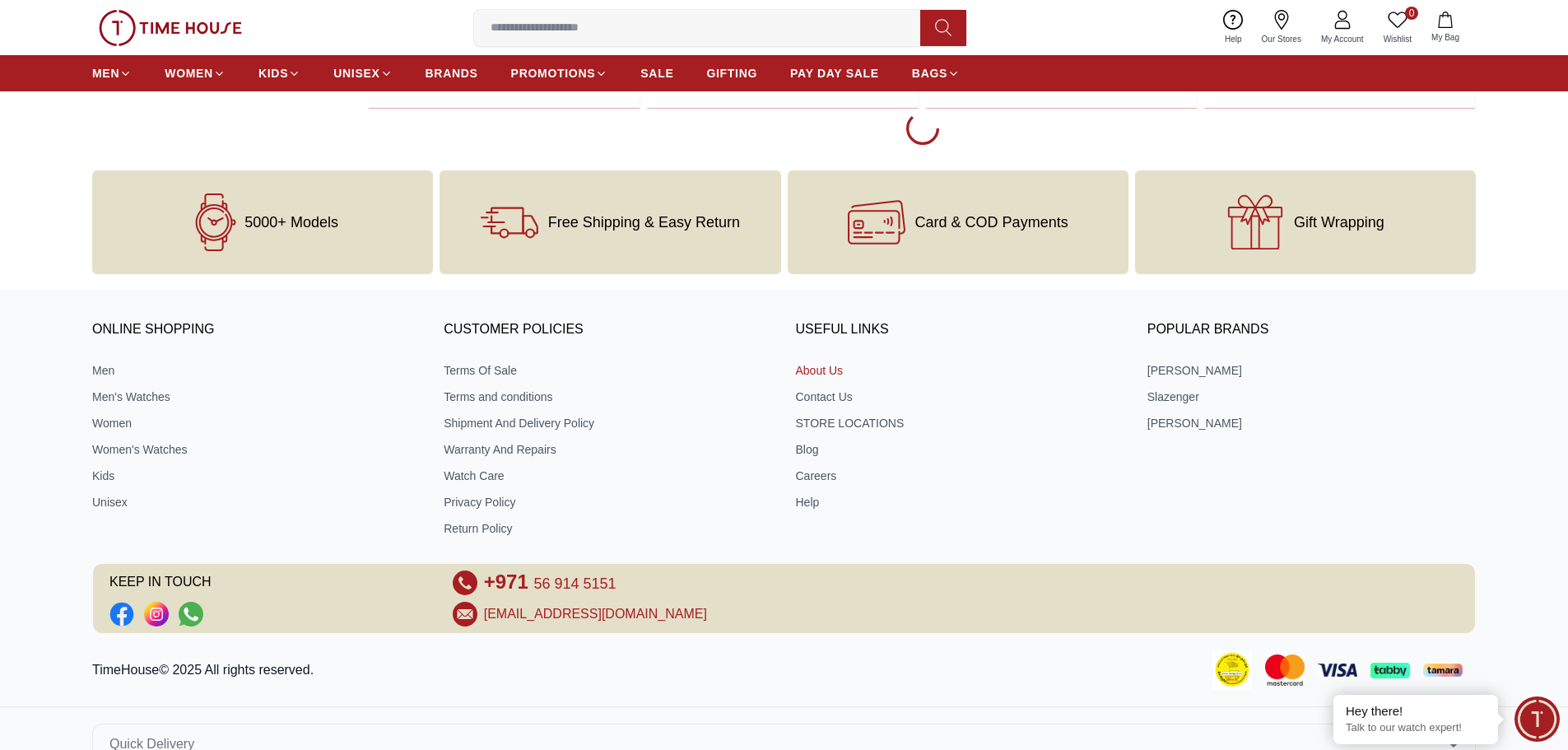
scroll to position [56629, 0]
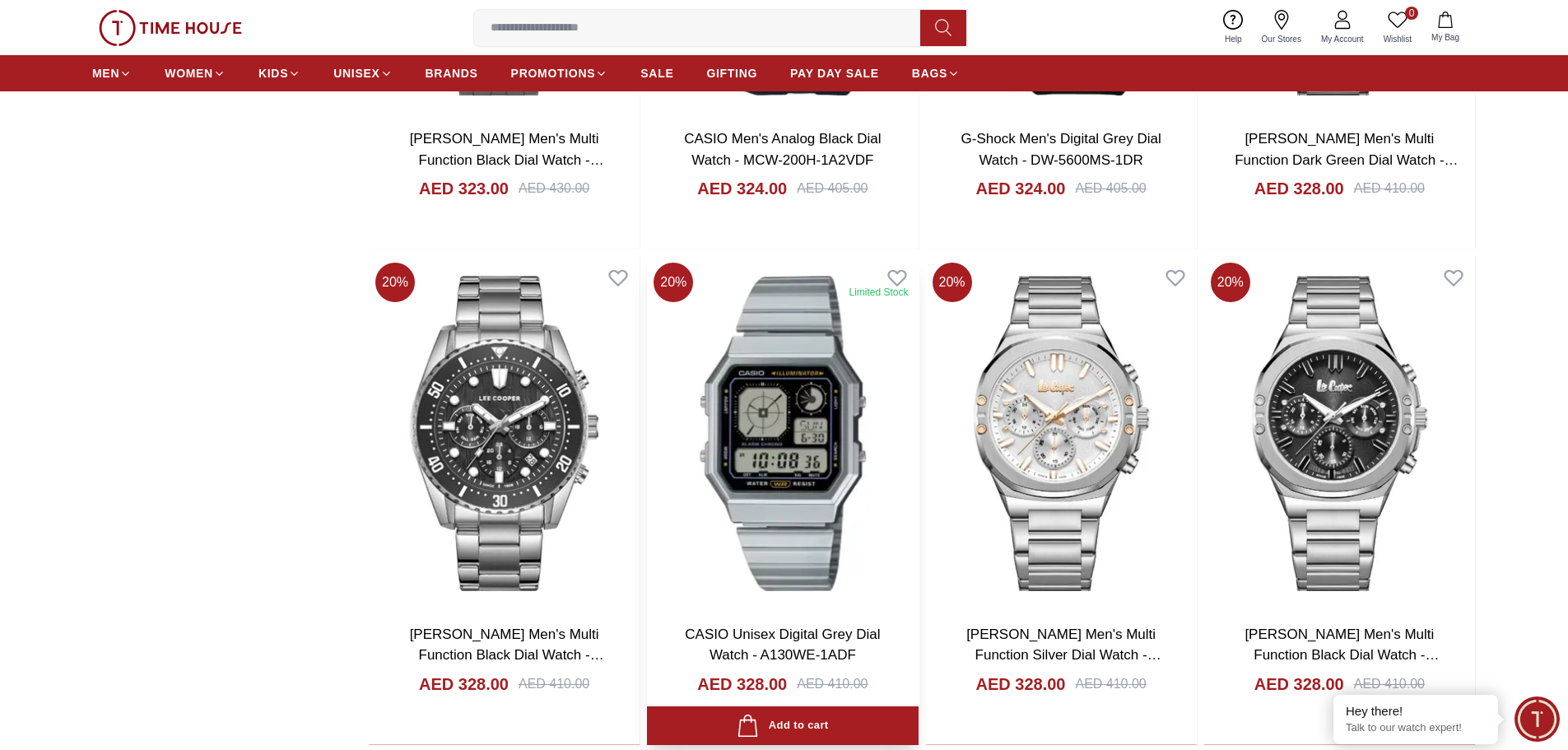
scroll to position [59178, 0]
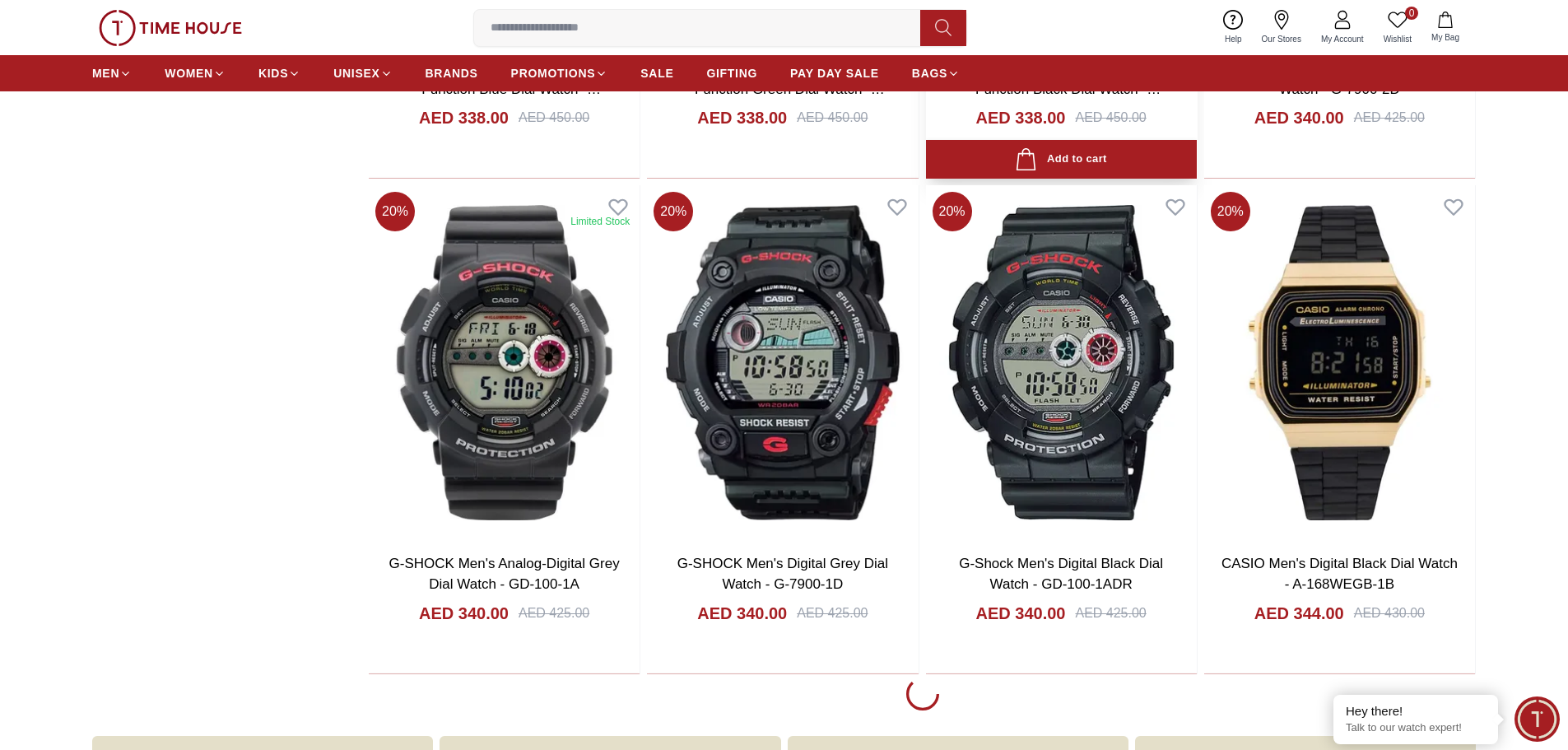
scroll to position [61654, 0]
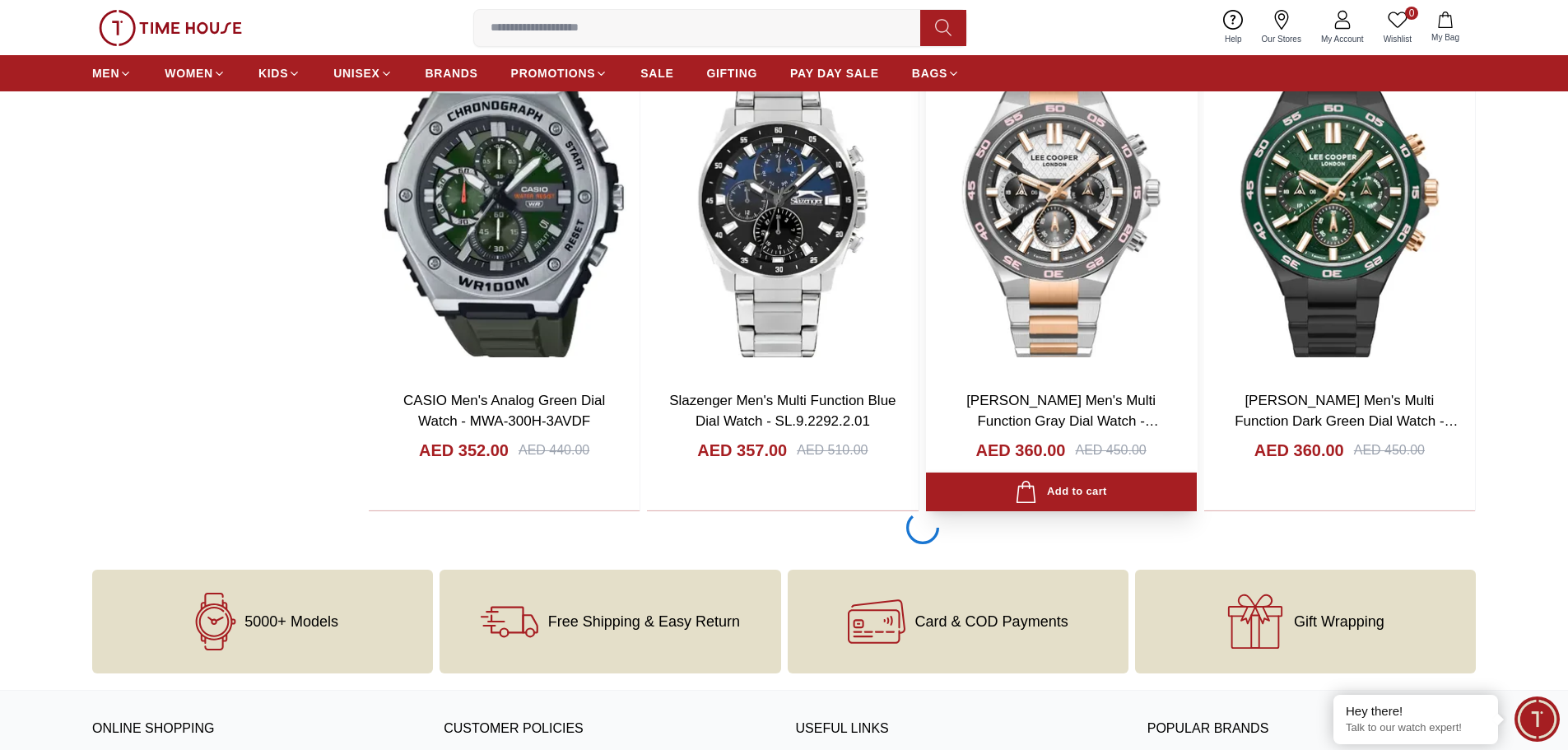
scroll to position [63548, 0]
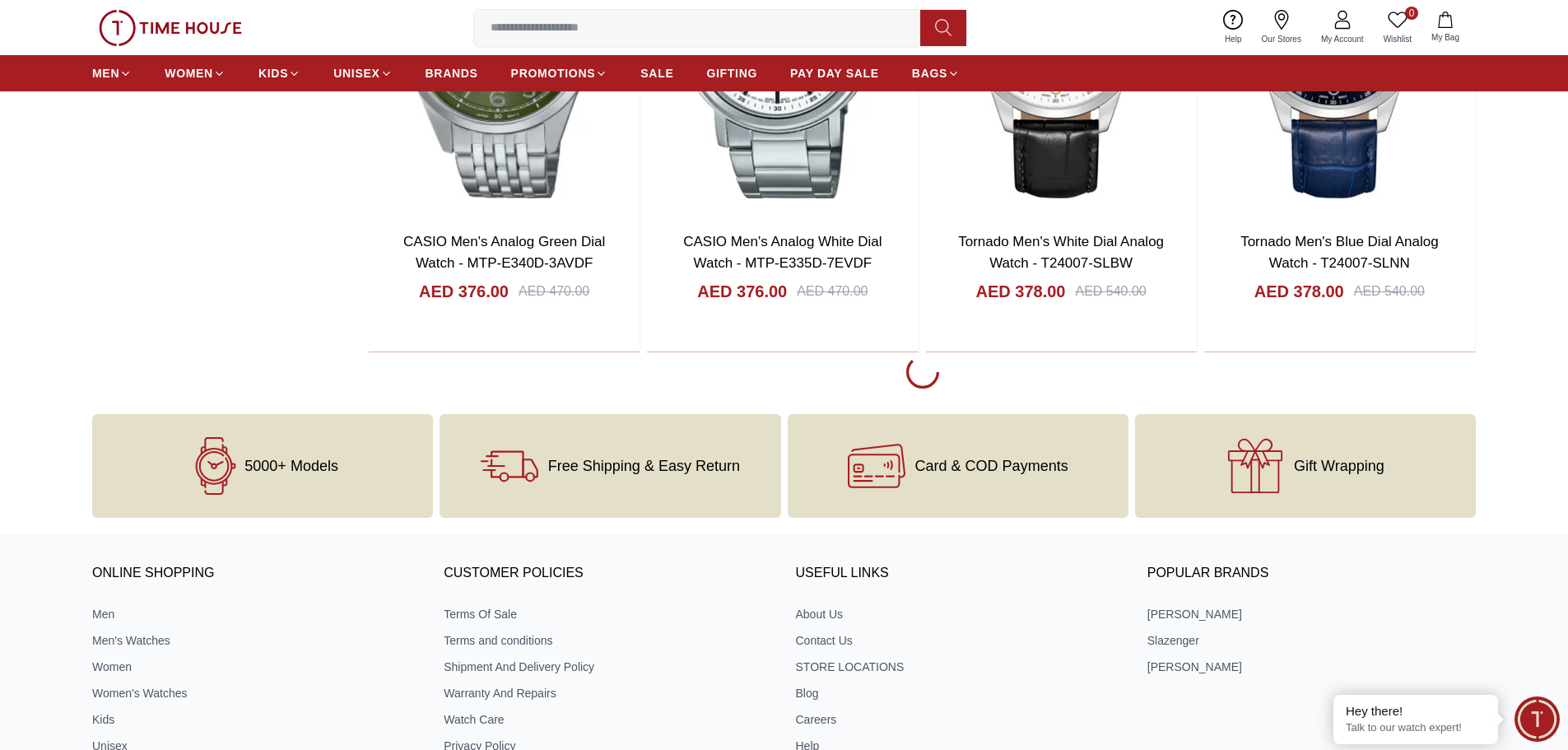
scroll to position [66759, 0]
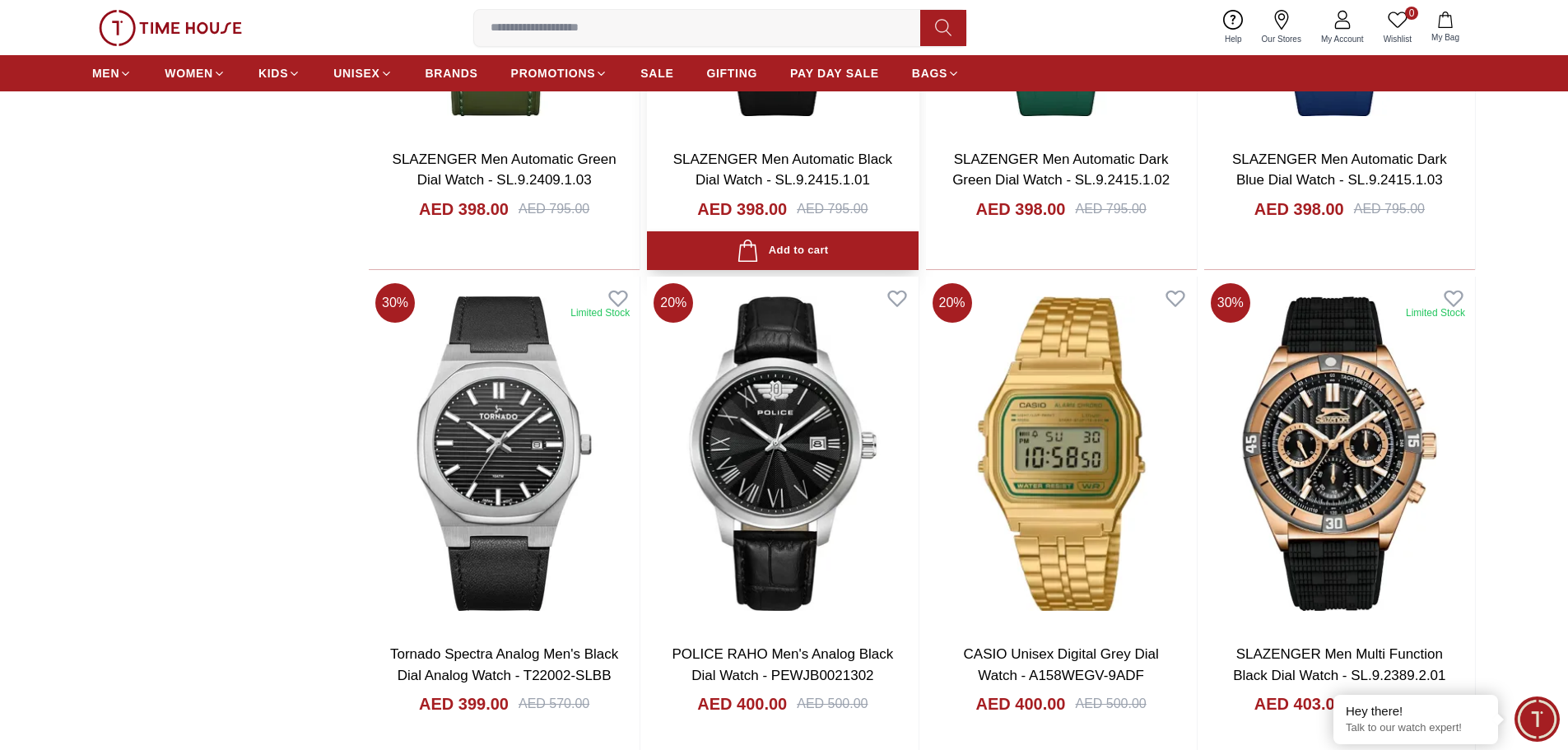
scroll to position [69229, 0]
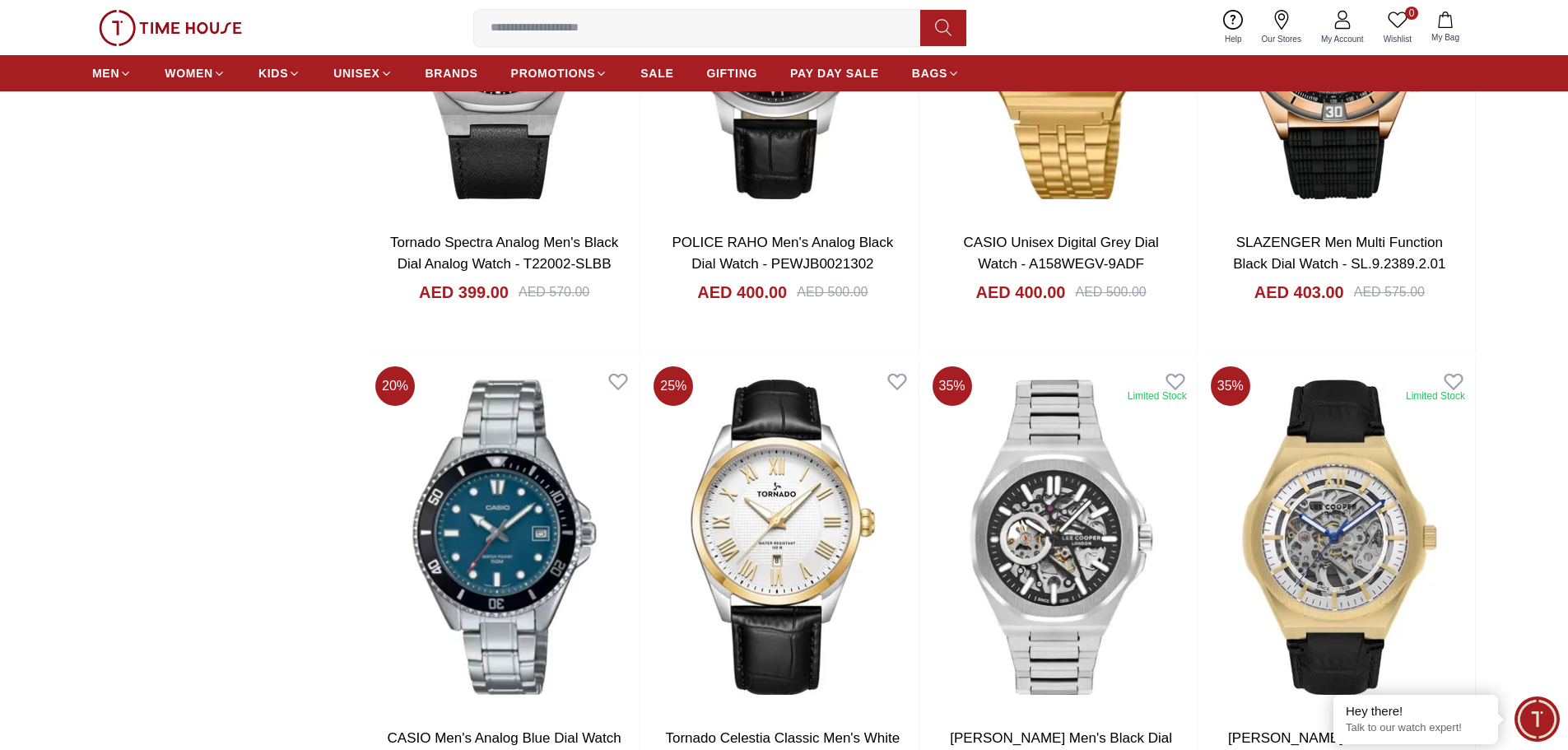
scroll to position [68405, 0]
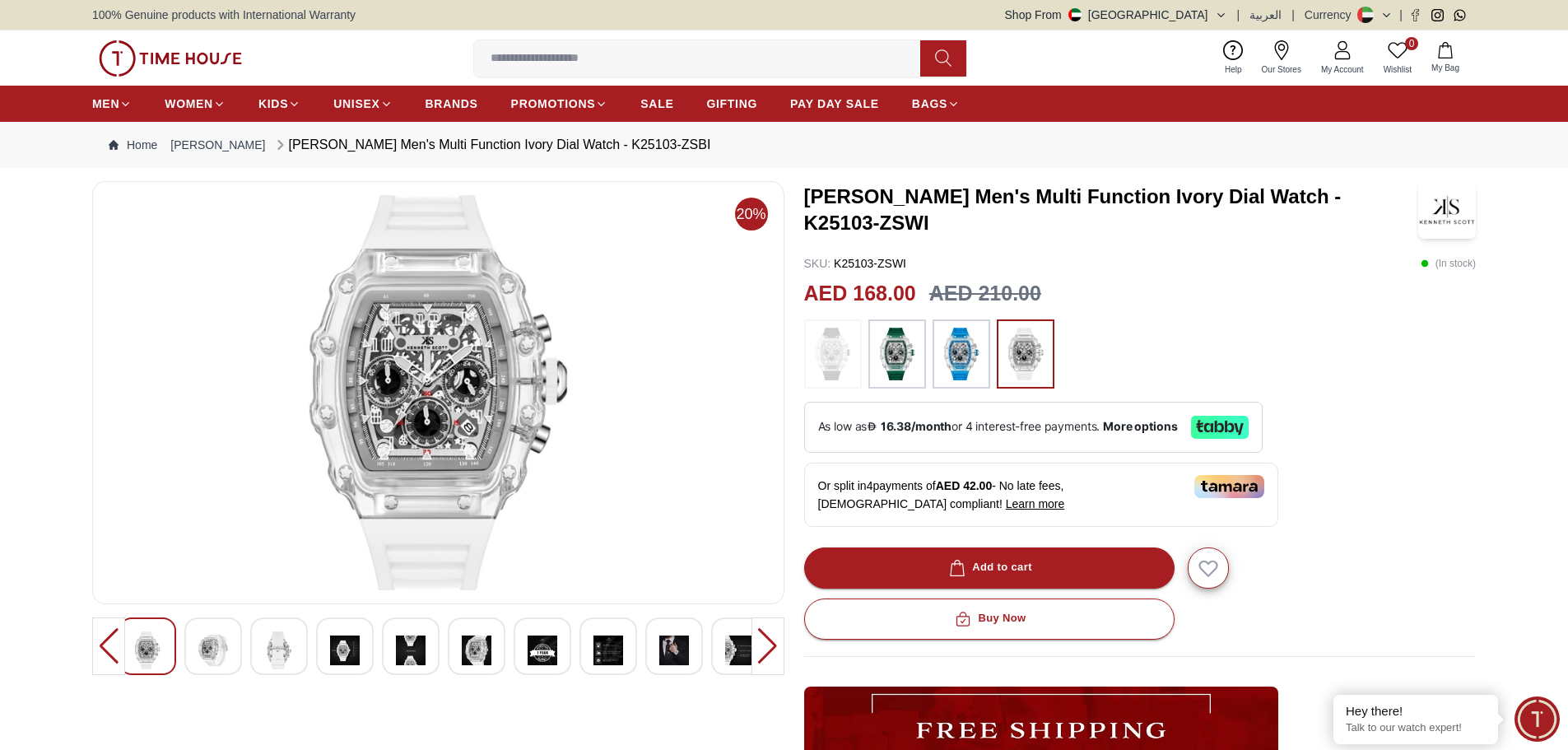
click at [226, 645] on img at bounding box center [213, 650] width 30 height 38
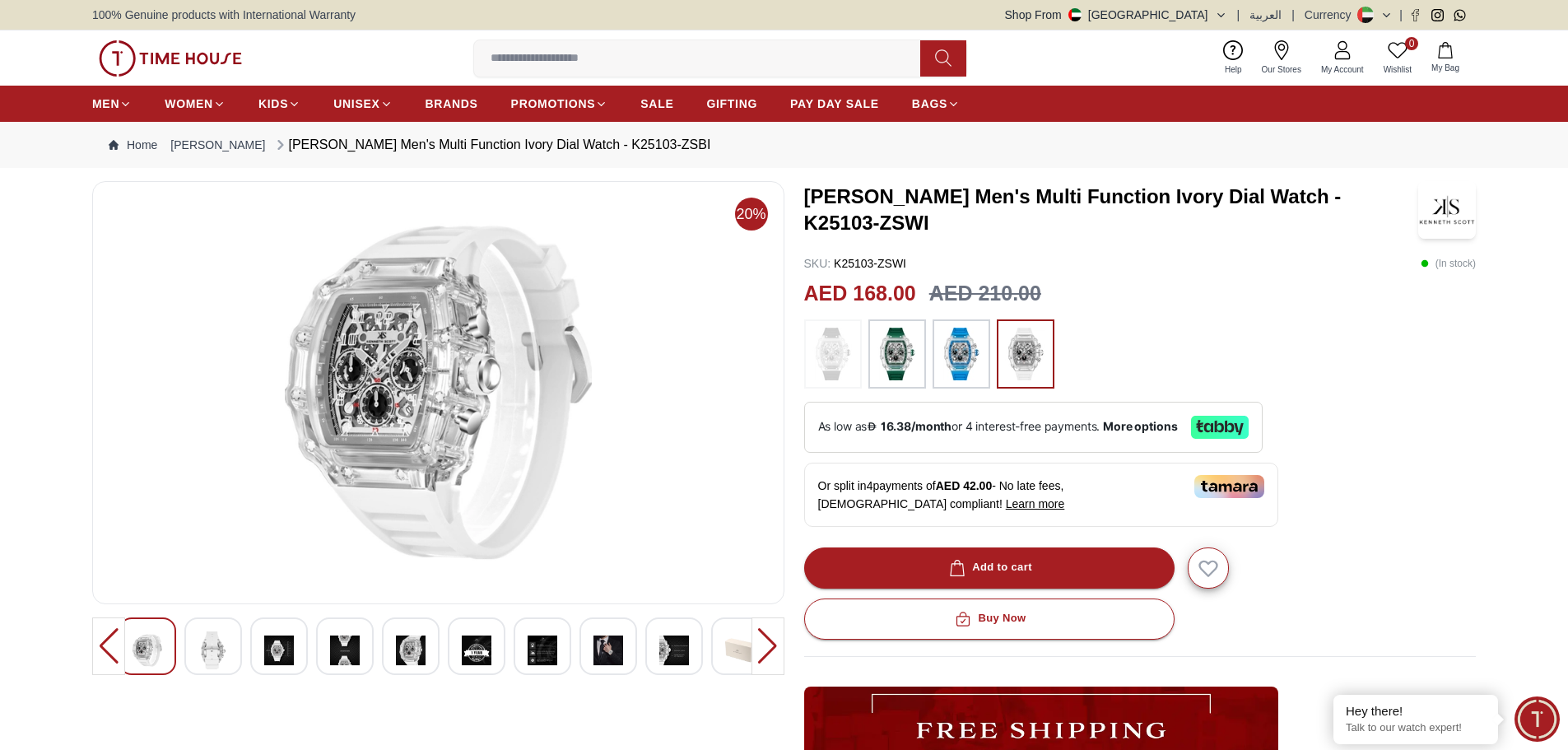
click at [291, 649] on img at bounding box center [279, 650] width 30 height 38
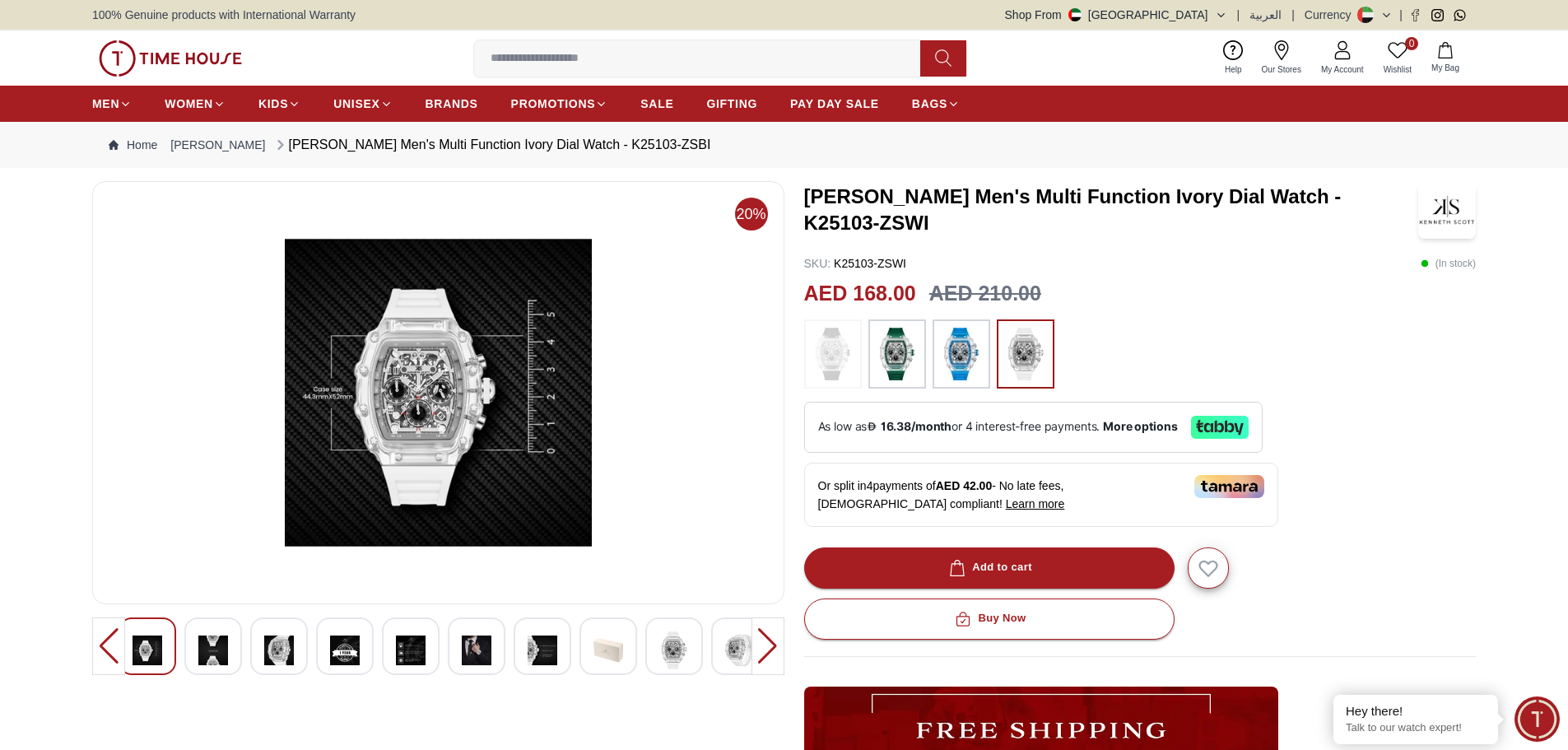
click at [368, 631] on div at bounding box center [344, 646] width 57 height 57
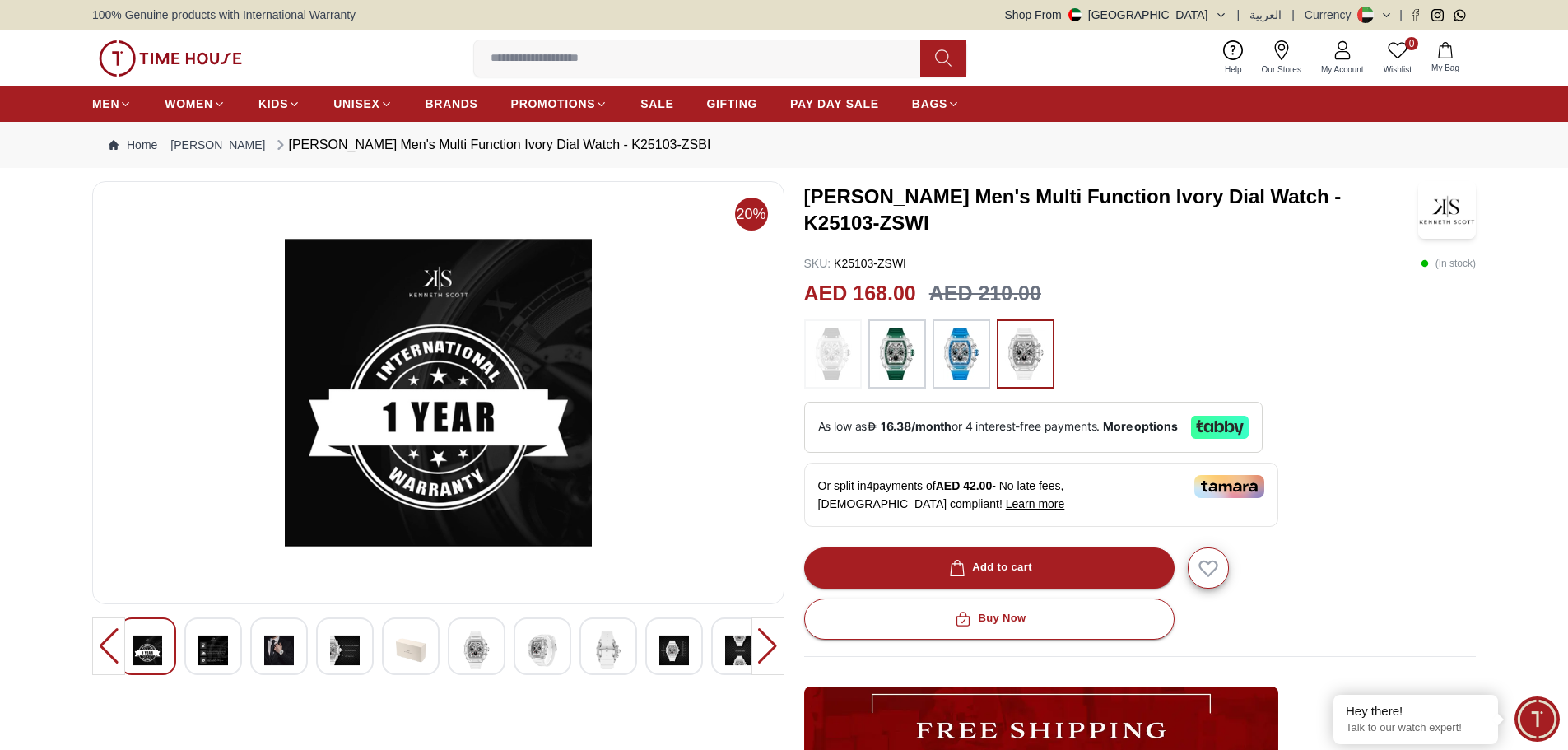
click at [470, 643] on img at bounding box center [476, 650] width 30 height 38
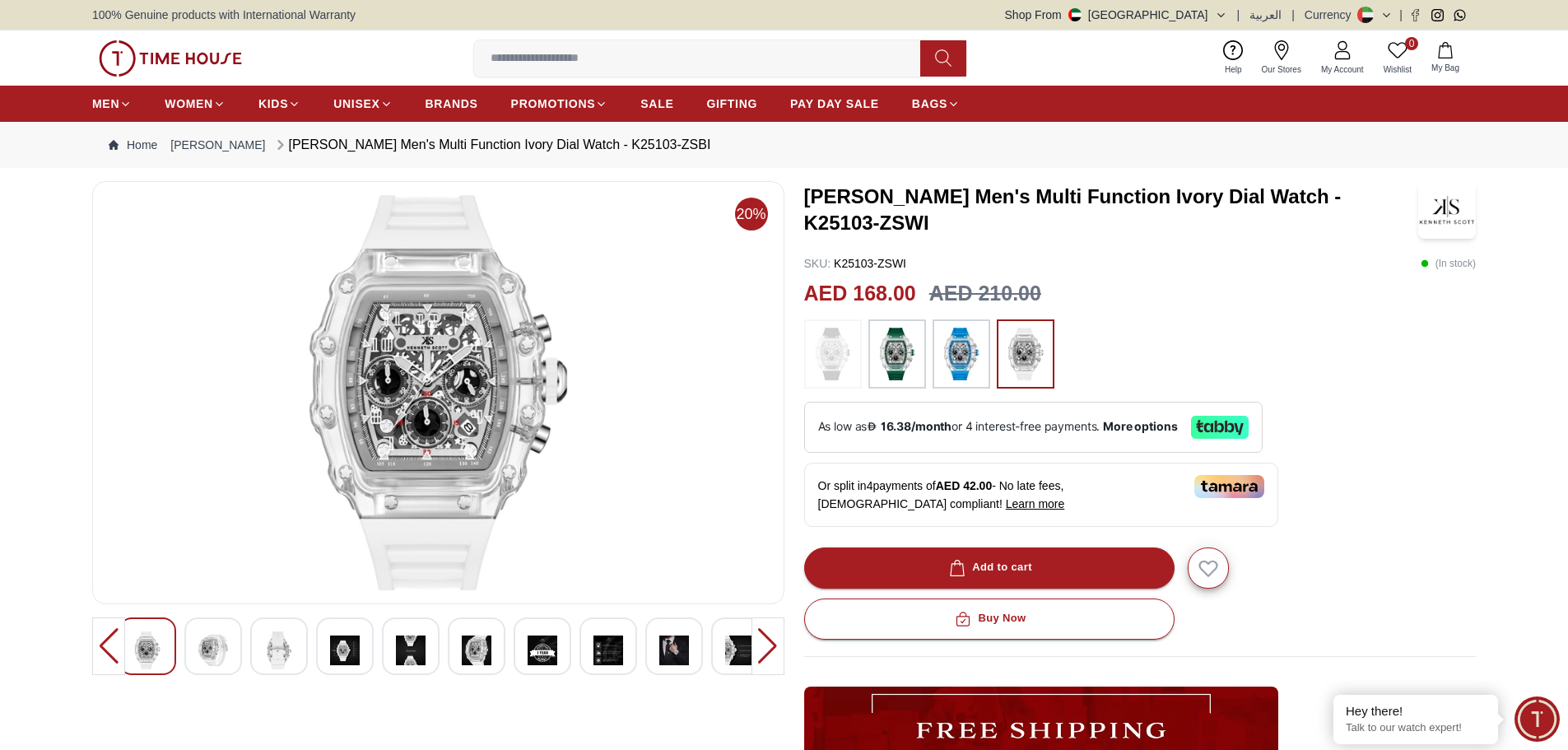
click at [544, 635] on img at bounding box center [542, 650] width 30 height 38
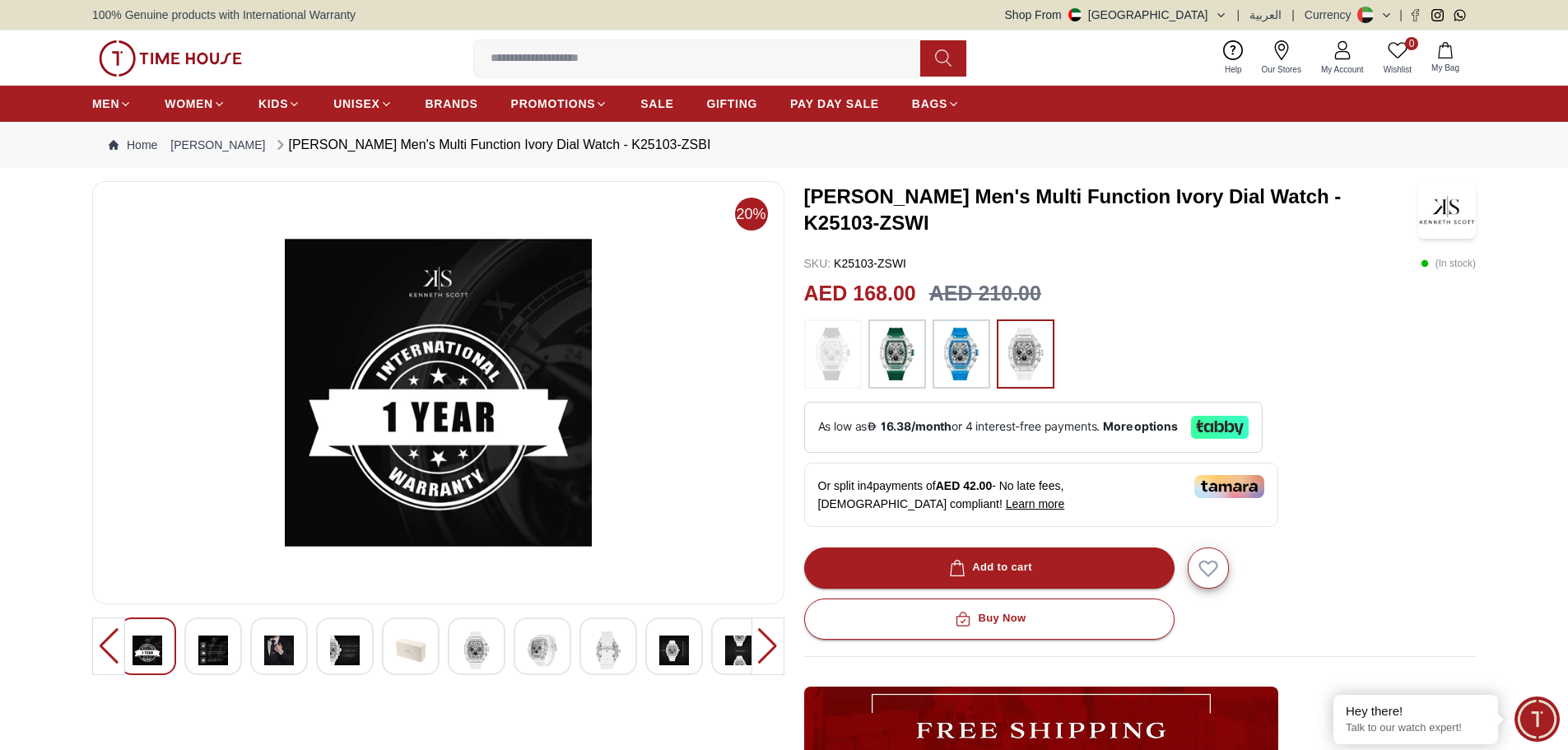
click at [430, 642] on div at bounding box center [411, 646] width 57 height 57
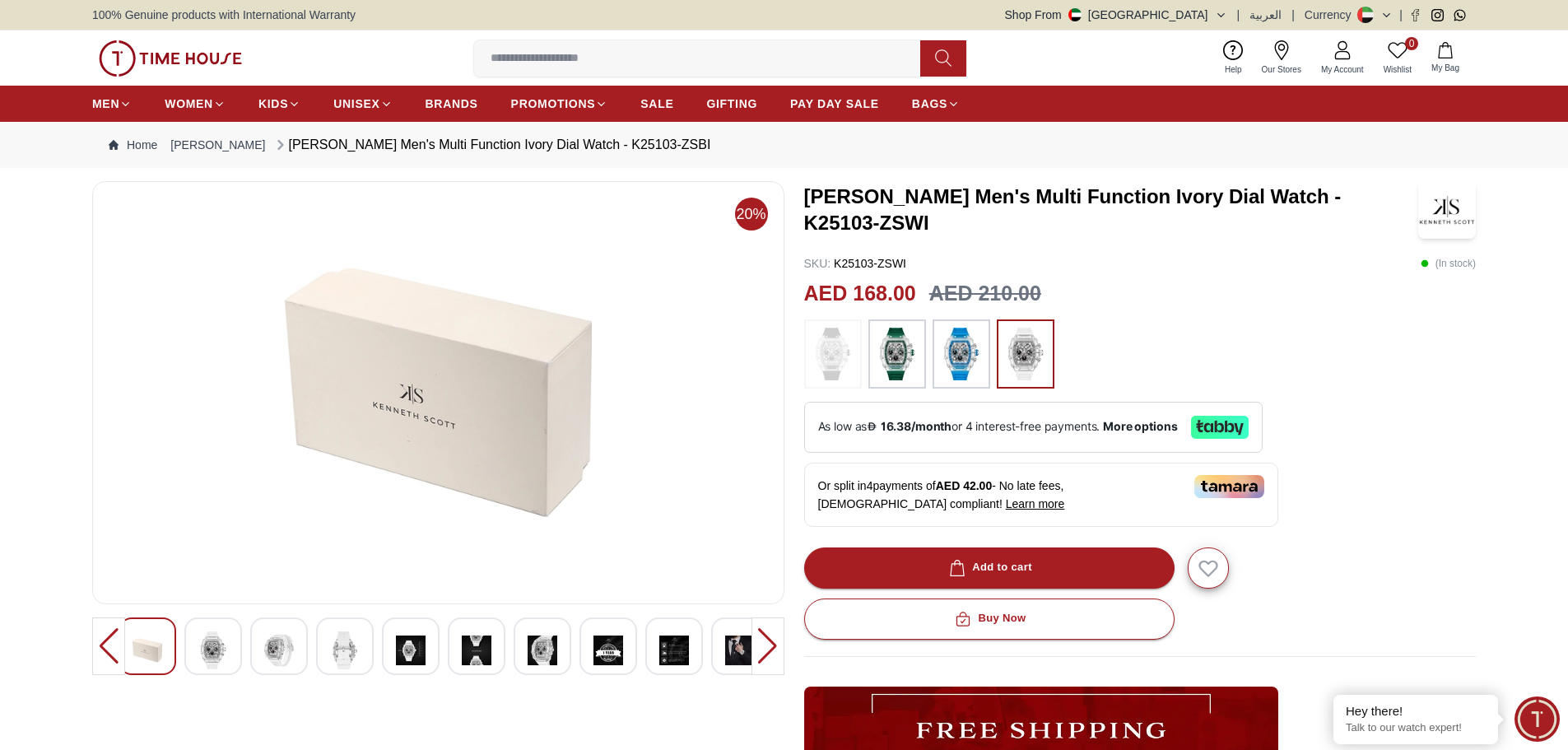
click at [559, 659] on div at bounding box center [543, 646] width 57 height 57
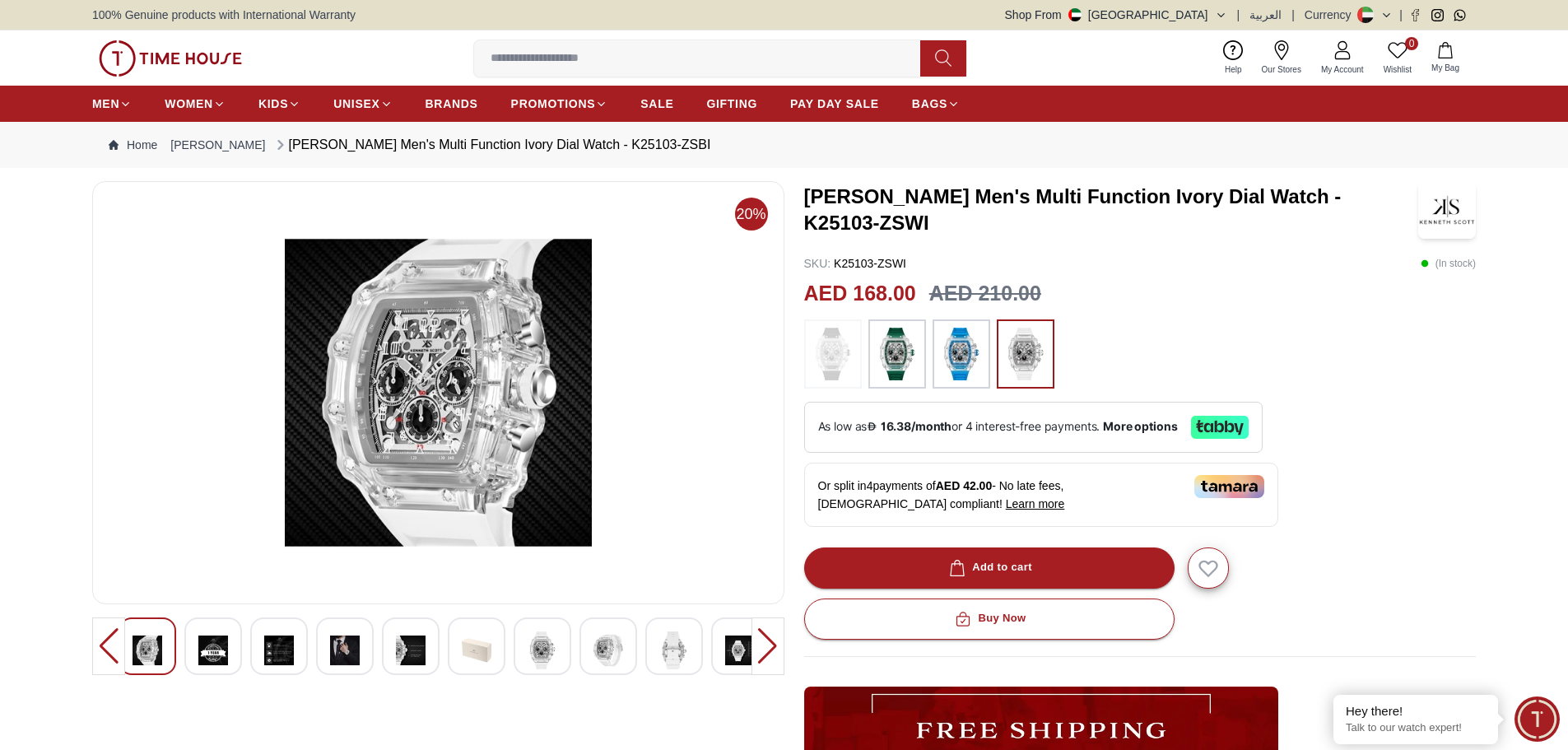
click at [370, 656] on div at bounding box center [344, 646] width 57 height 57
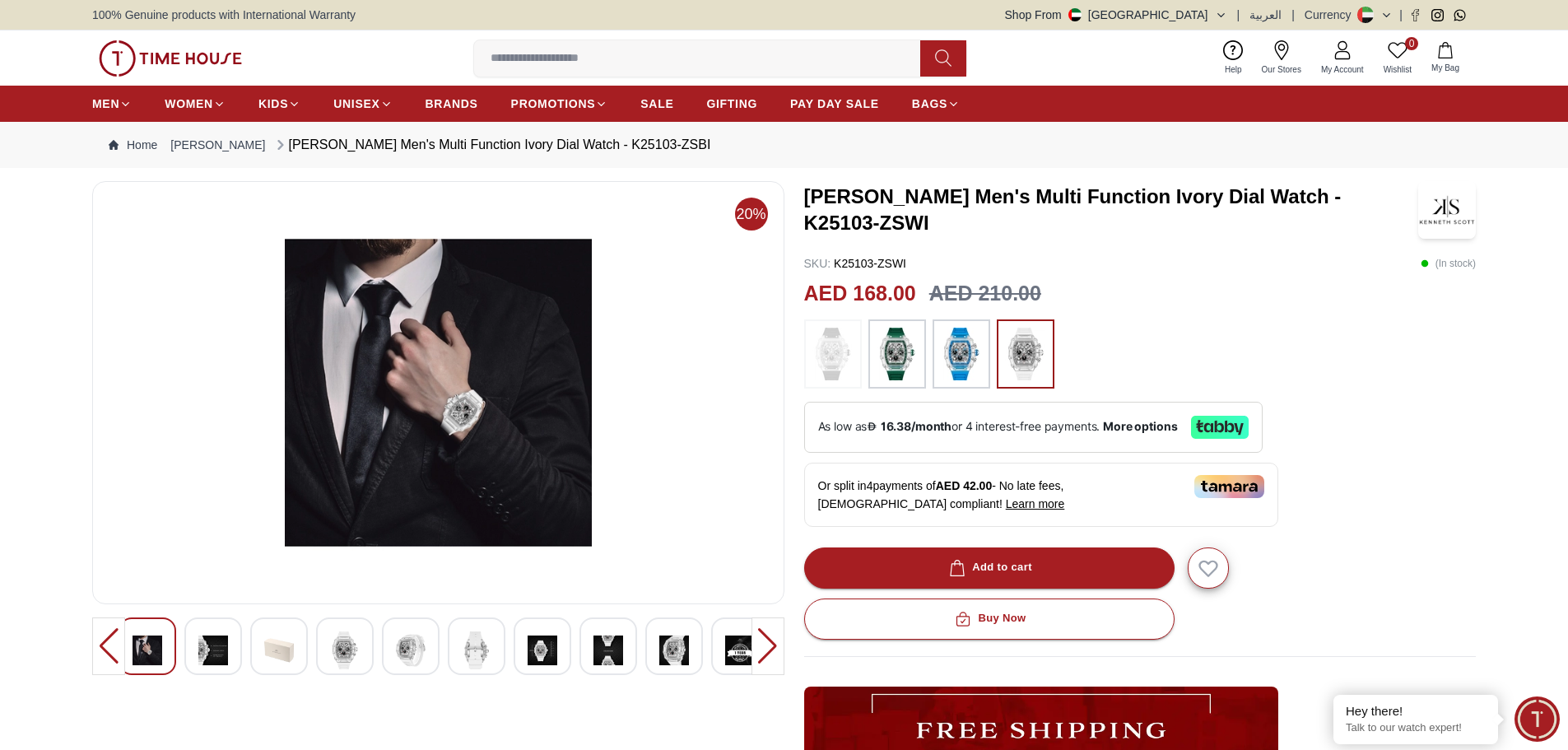
click at [347, 658] on img at bounding box center [344, 650] width 30 height 38
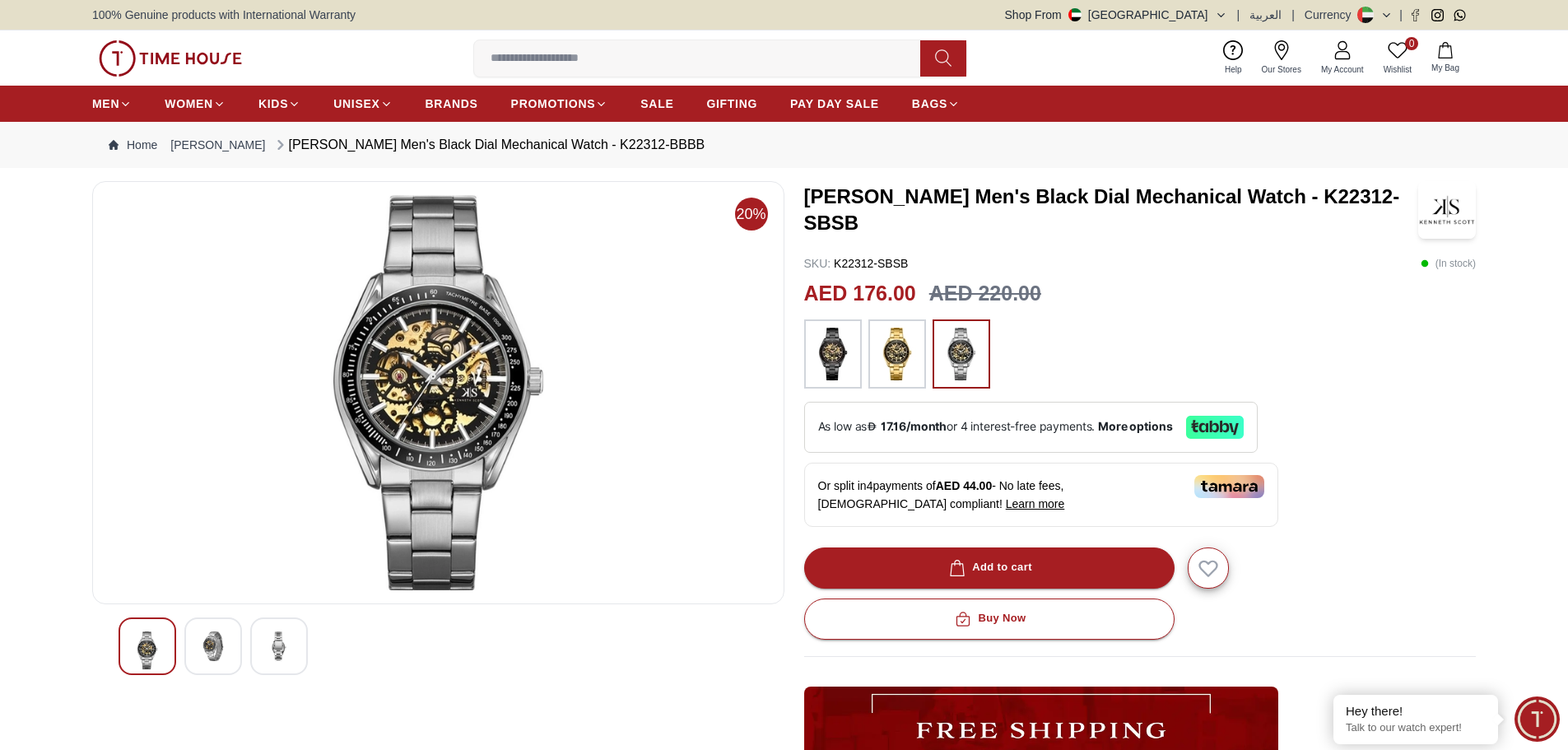
click at [224, 631] on div at bounding box center [213, 646] width 57 height 57
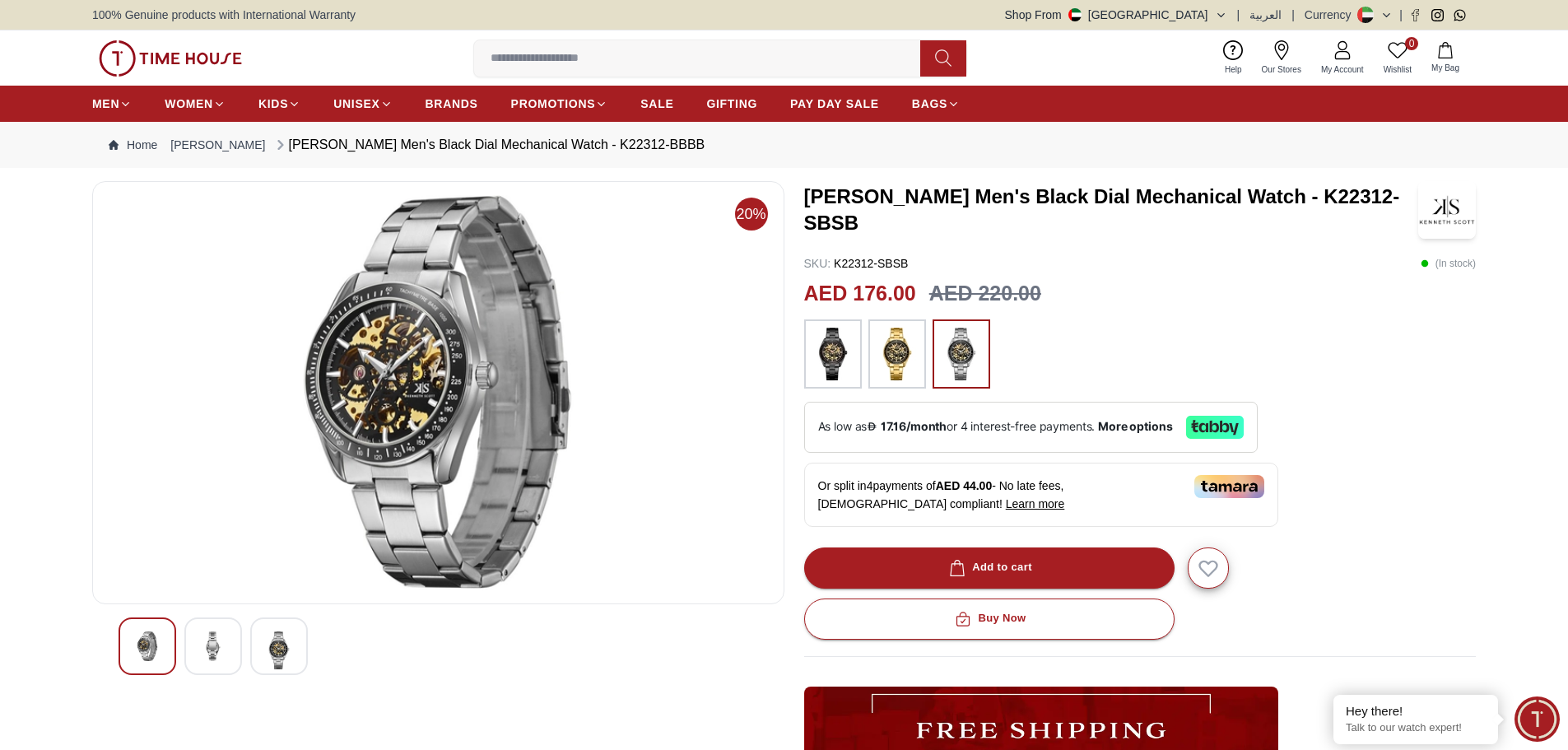
click at [282, 650] on img at bounding box center [279, 650] width 30 height 38
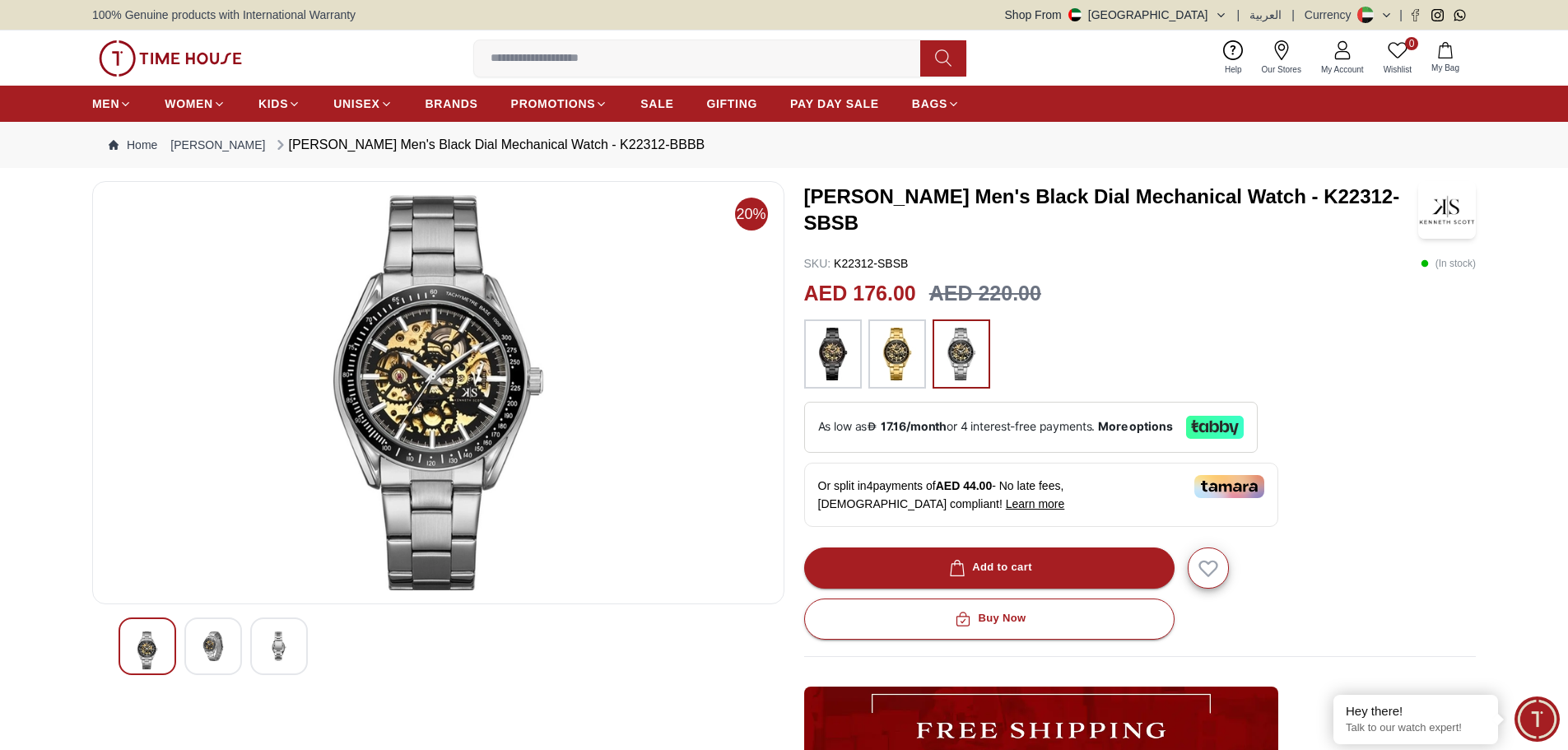
click at [226, 652] on img at bounding box center [213, 646] width 30 height 30
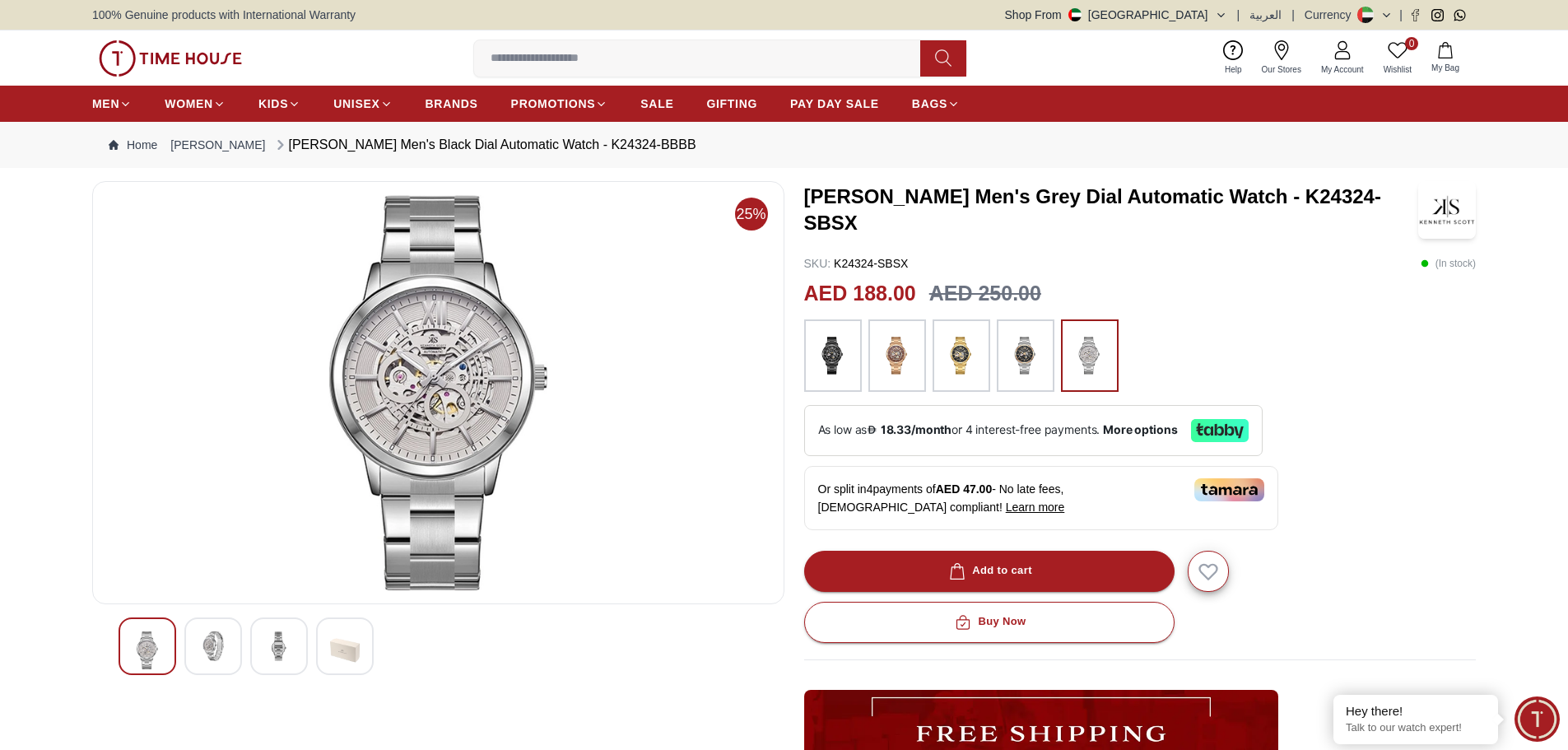
click at [208, 650] on img at bounding box center [213, 646] width 30 height 30
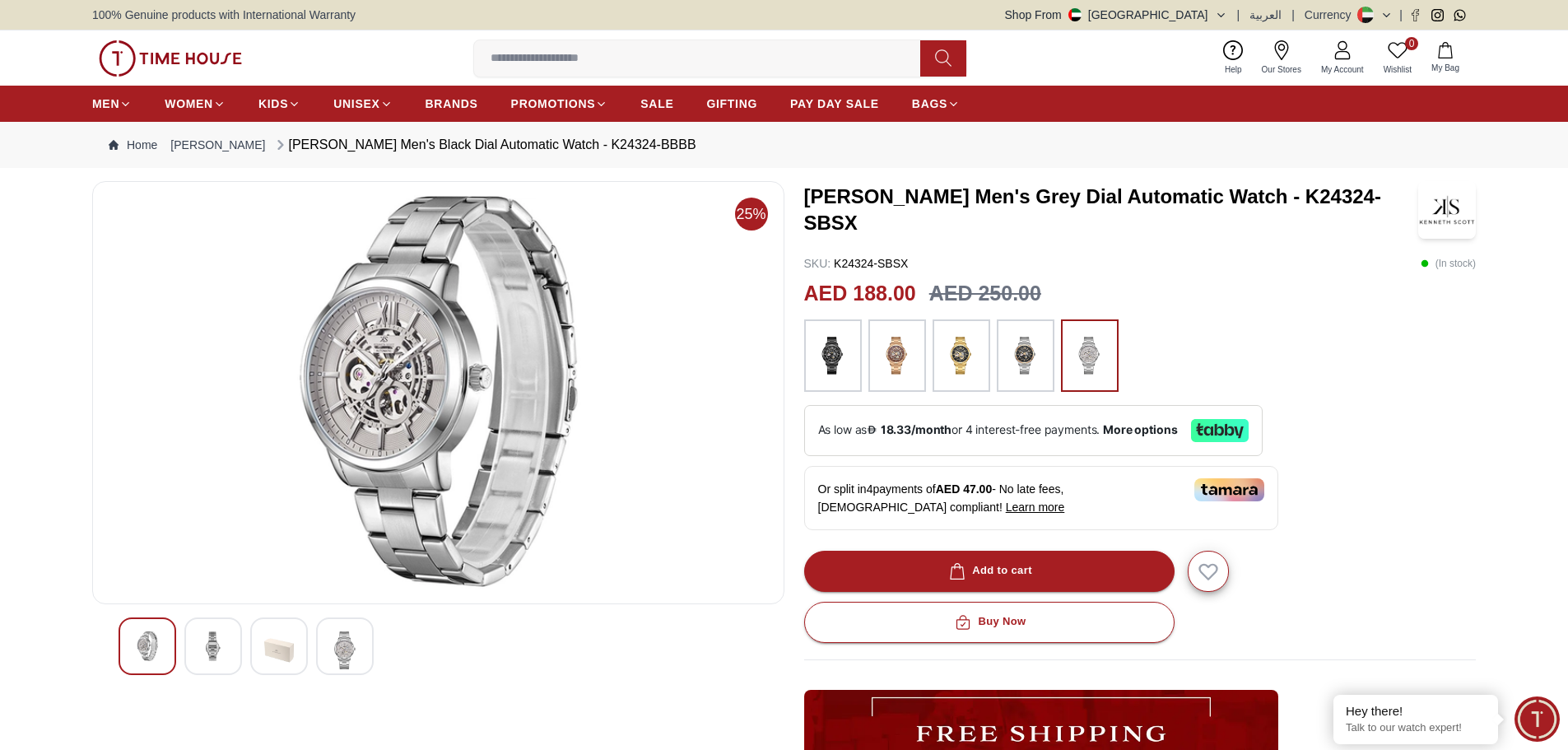
click at [250, 645] on div at bounding box center [279, 646] width 57 height 57
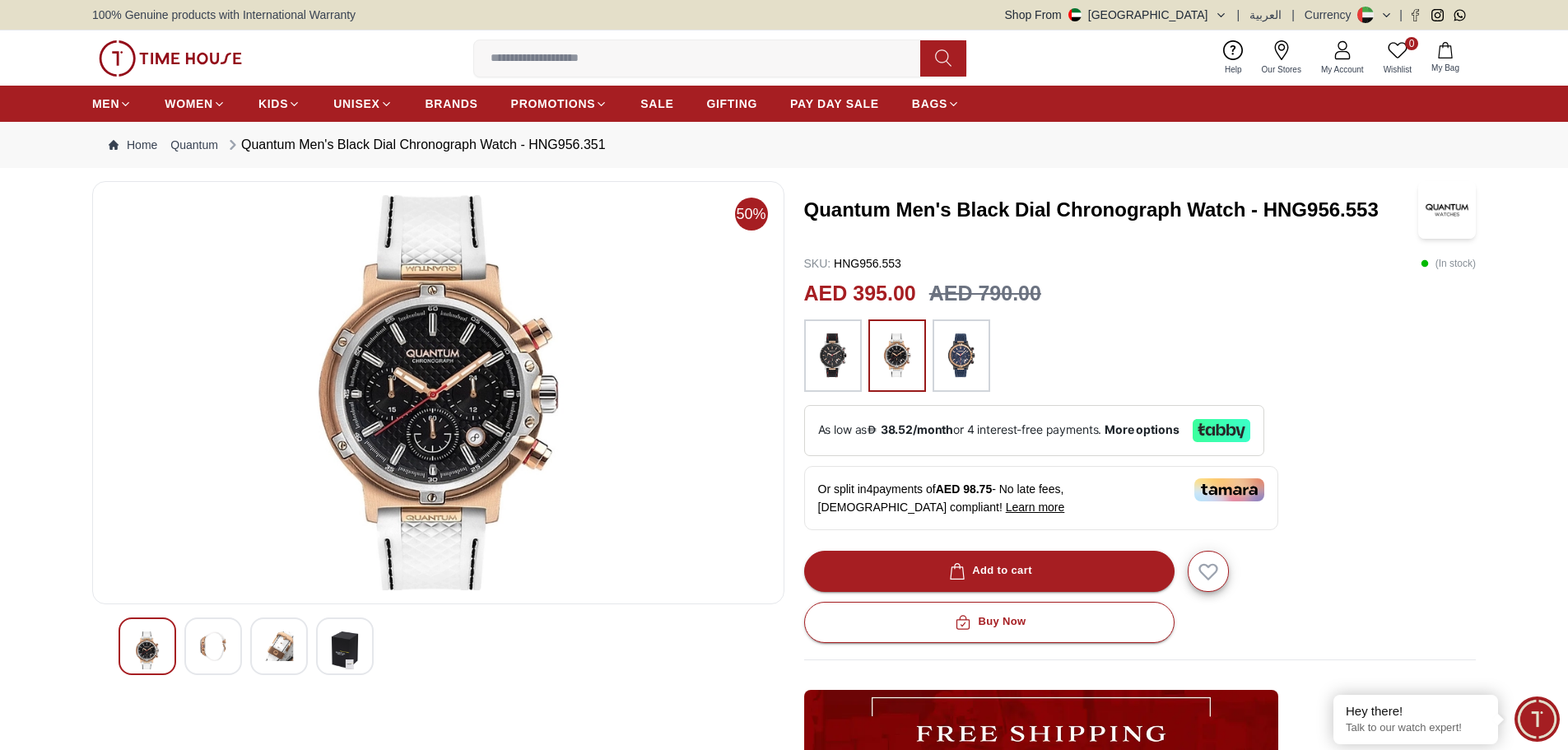
click at [357, 669] on img at bounding box center [344, 650] width 30 height 38
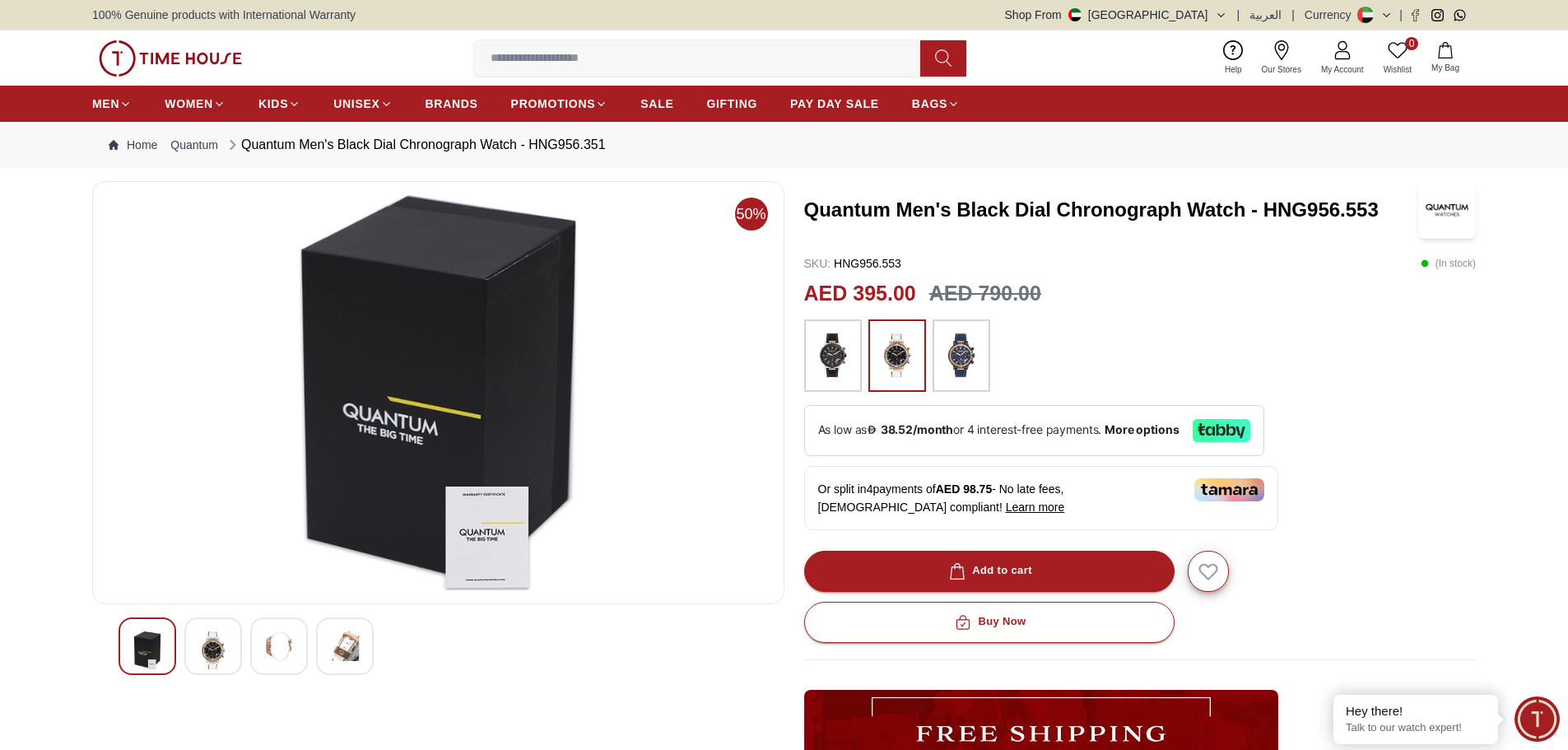
click at [299, 662] on div at bounding box center [279, 646] width 57 height 57
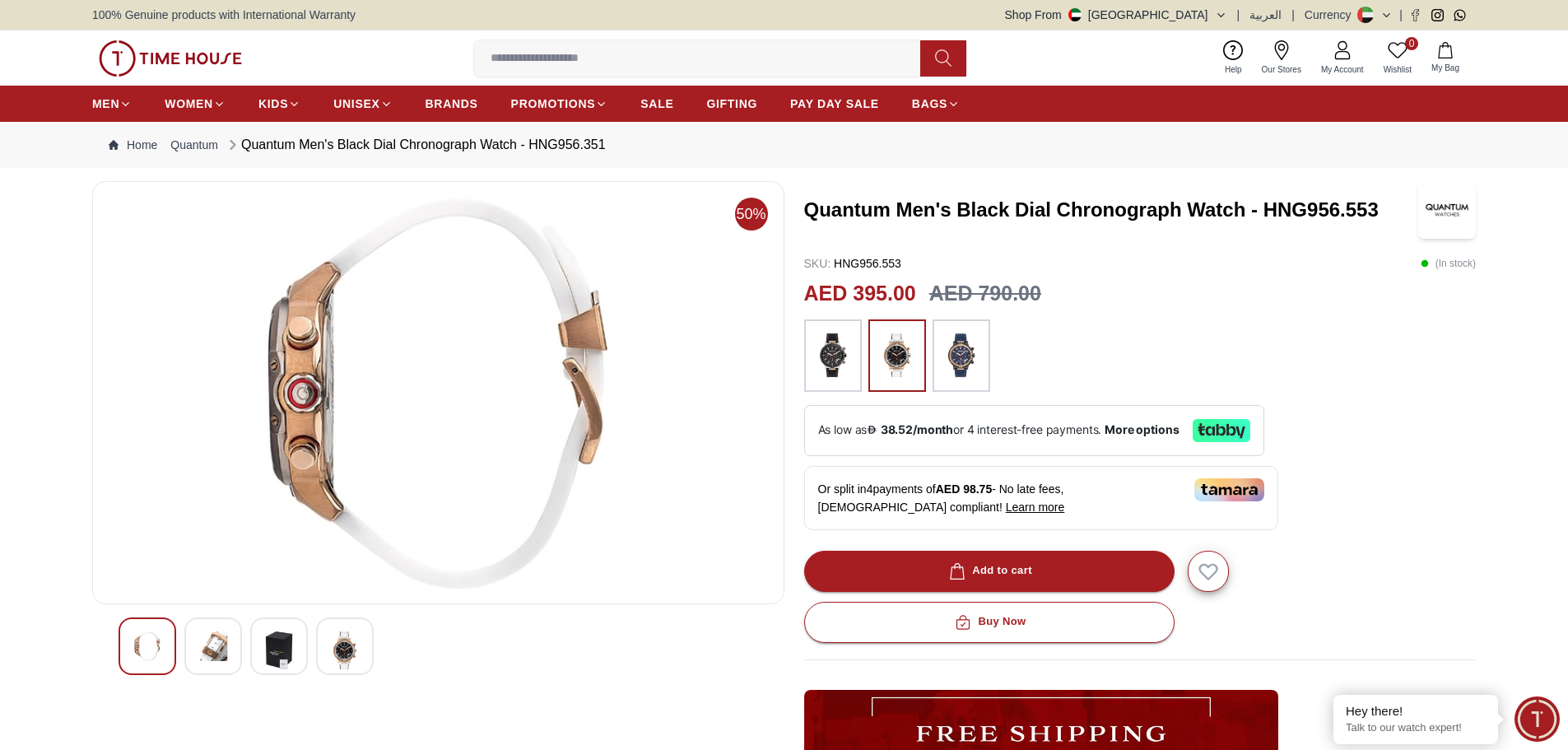
click at [218, 660] on img at bounding box center [213, 646] width 30 height 30
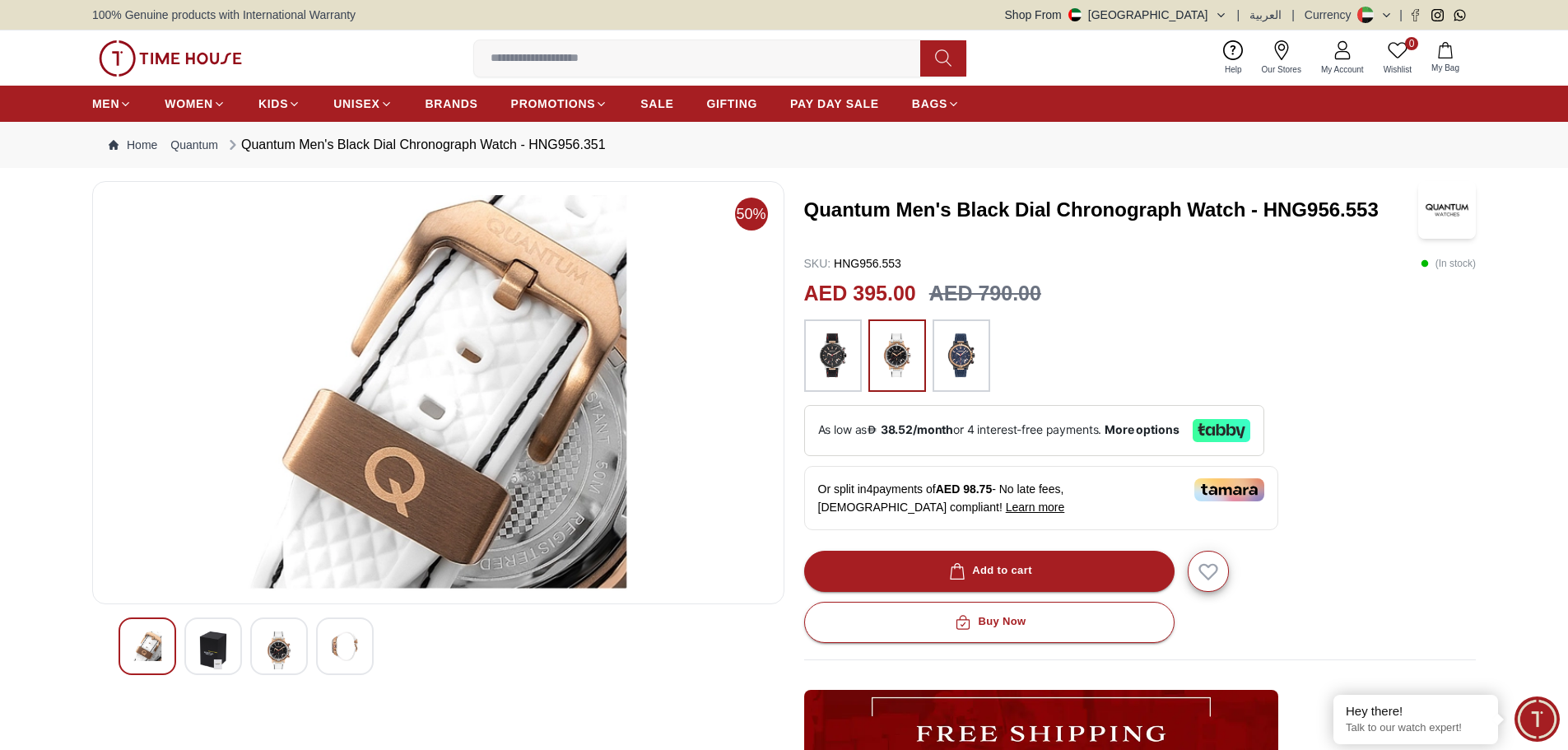
click at [157, 664] on div at bounding box center [147, 646] width 57 height 57
